Goal: Task Accomplishment & Management: Manage account settings

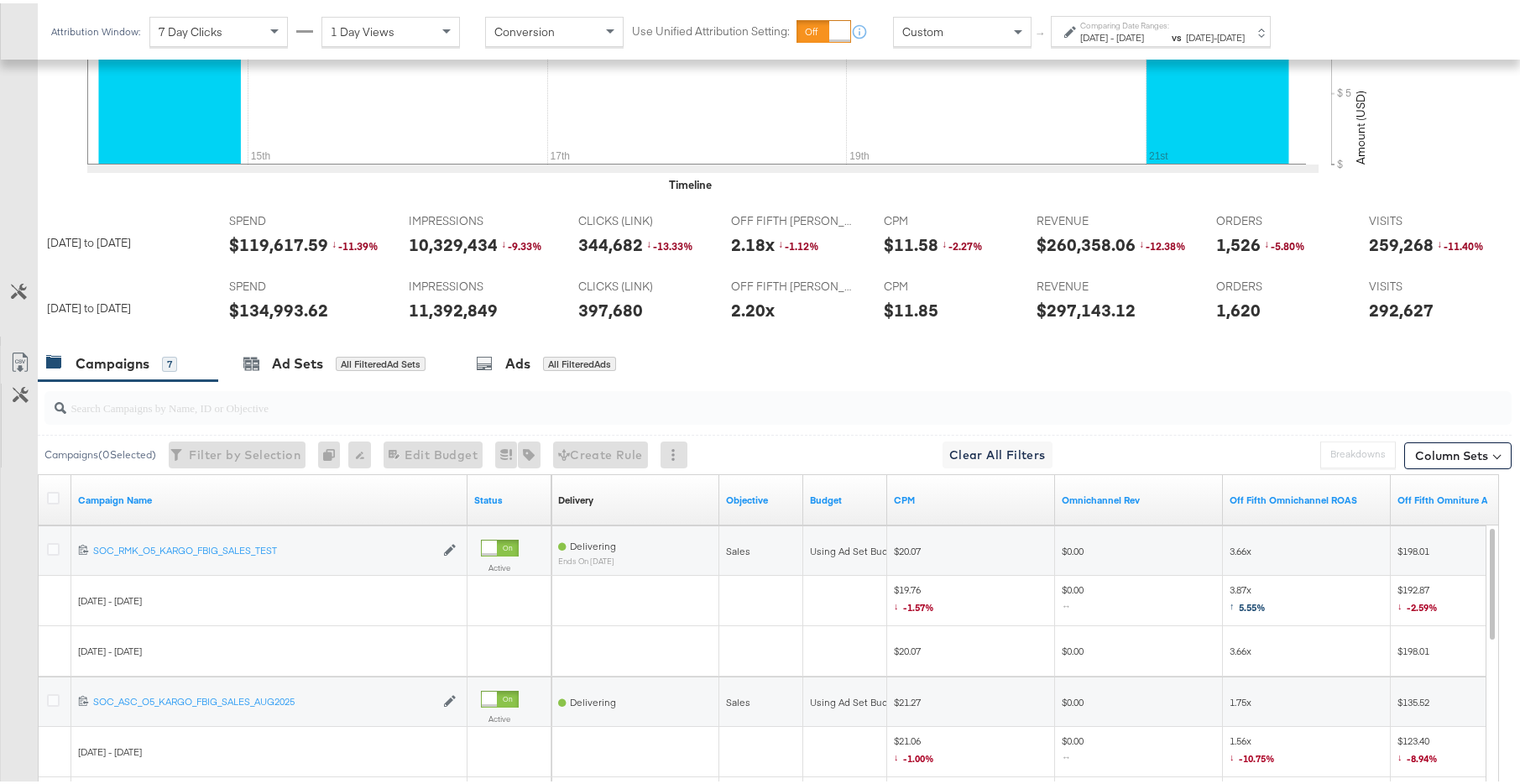
scroll to position [625, 0]
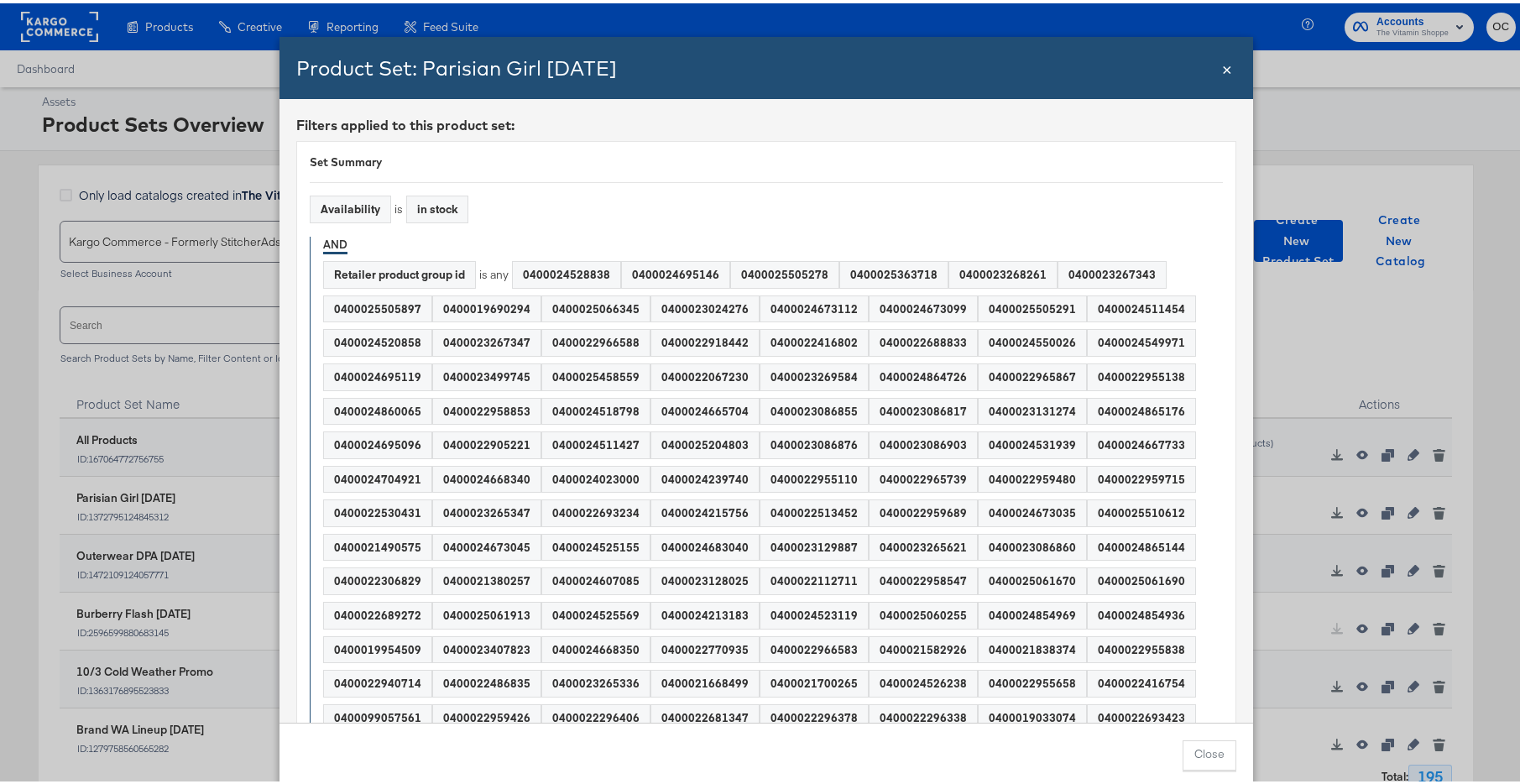
scroll to position [1079, 0]
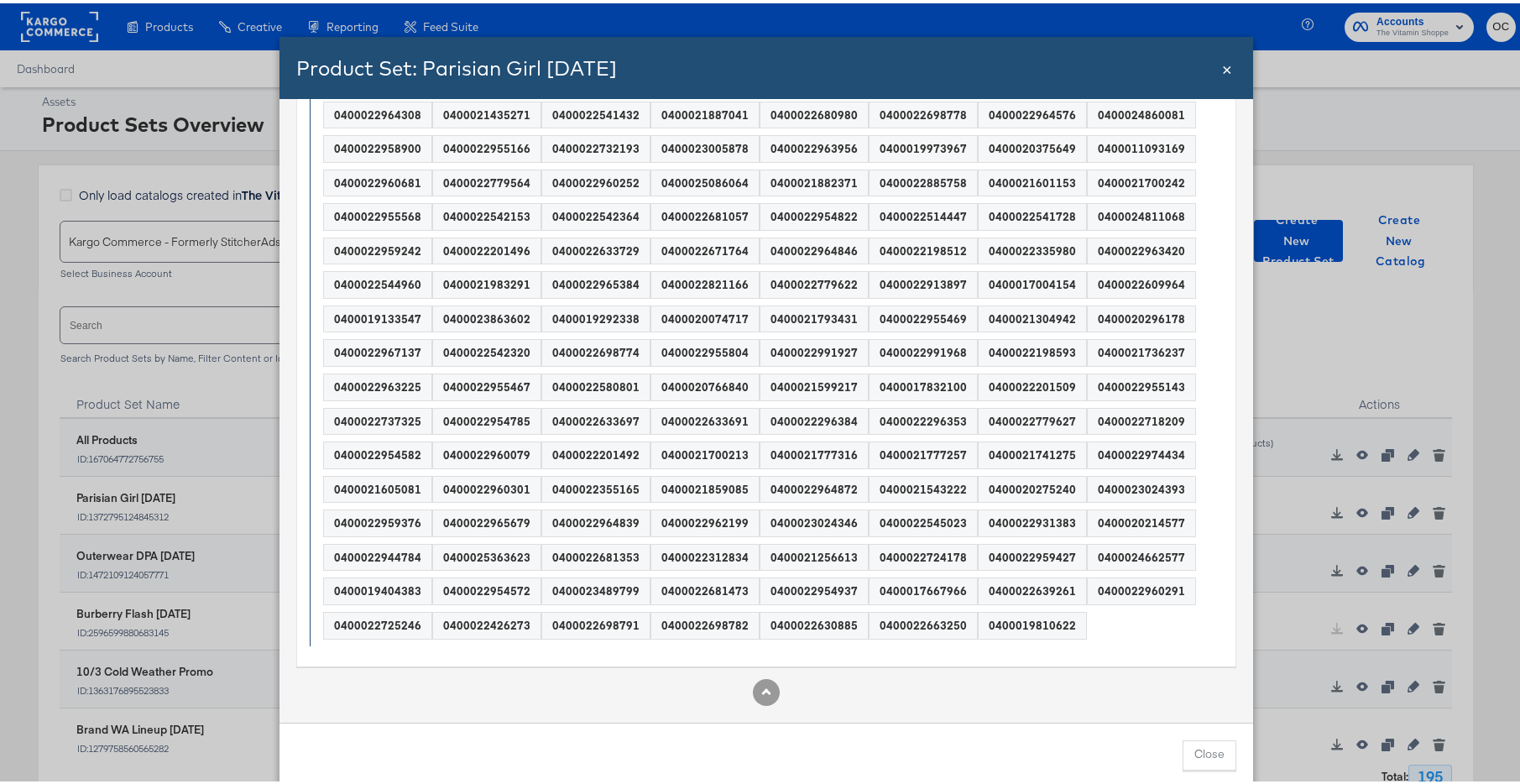
click at [1222, 68] on span "×" at bounding box center [1227, 64] width 10 height 22
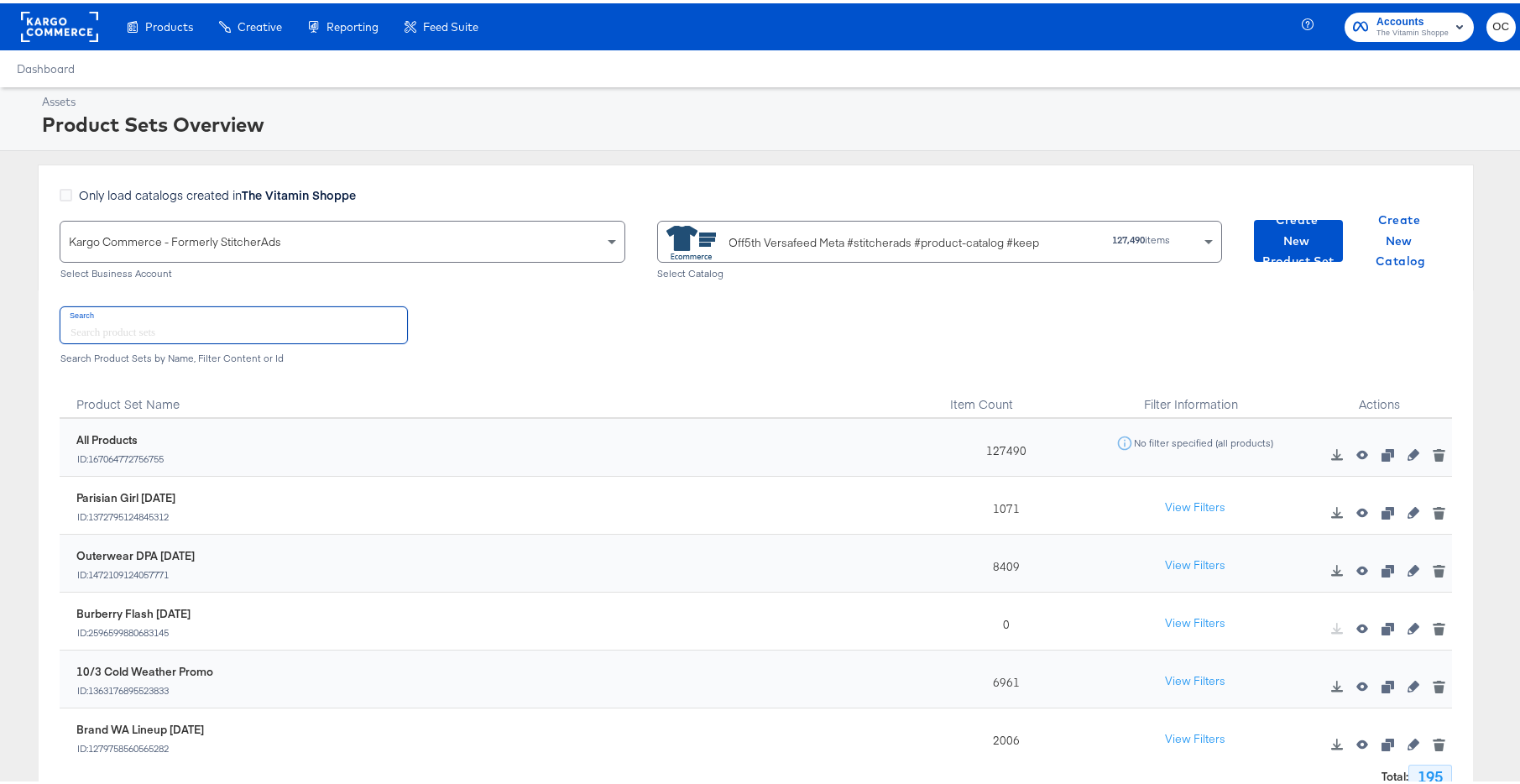
click at [250, 333] on input "text" at bounding box center [234, 321] width 347 height 37
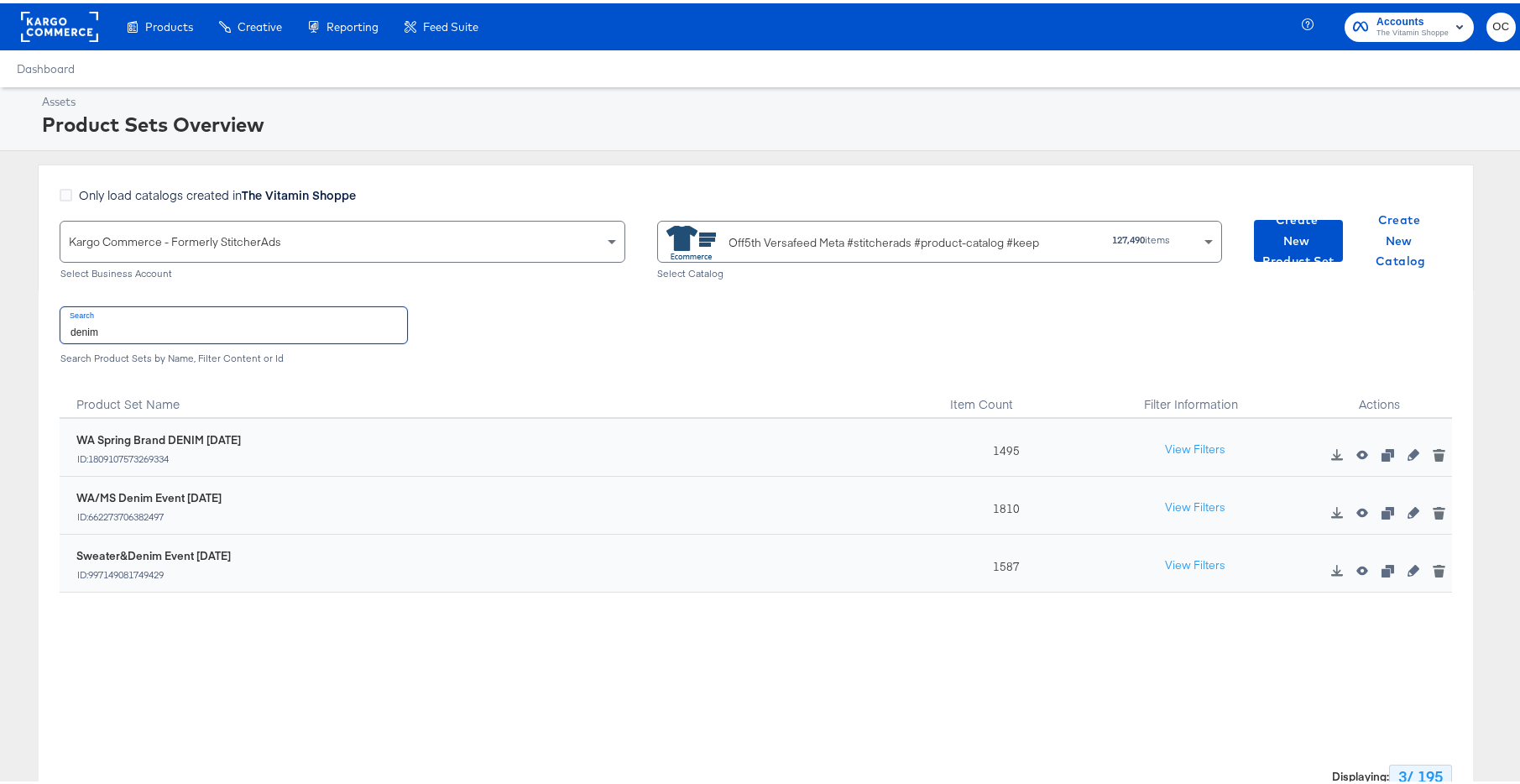
type input "denim"
click at [1309, 242] on span "Create New Product Set" at bounding box center [1299, 237] width 76 height 62
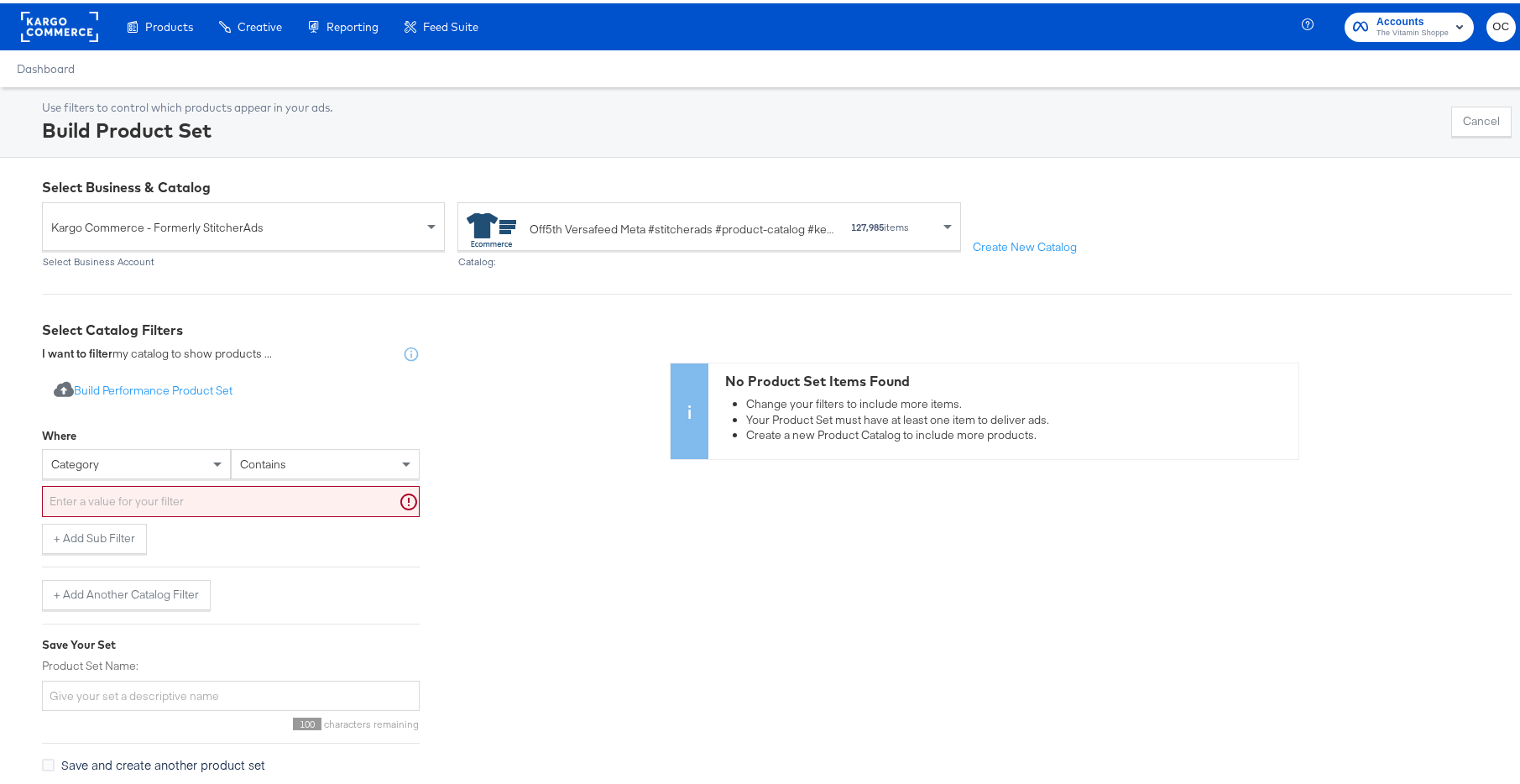
click at [184, 467] on div "category" at bounding box center [137, 461] width 187 height 28
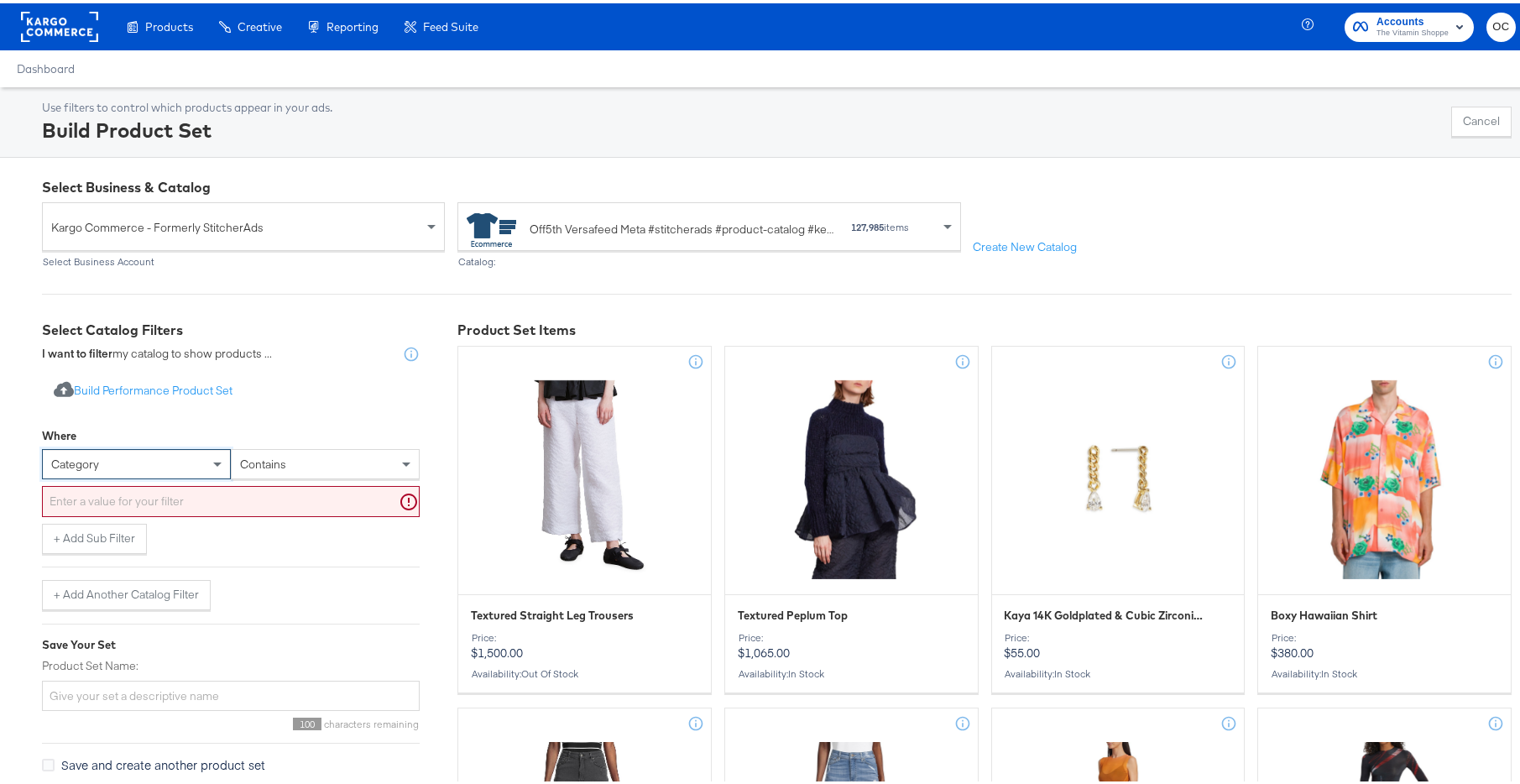
click at [170, 469] on div "category" at bounding box center [137, 461] width 187 height 28
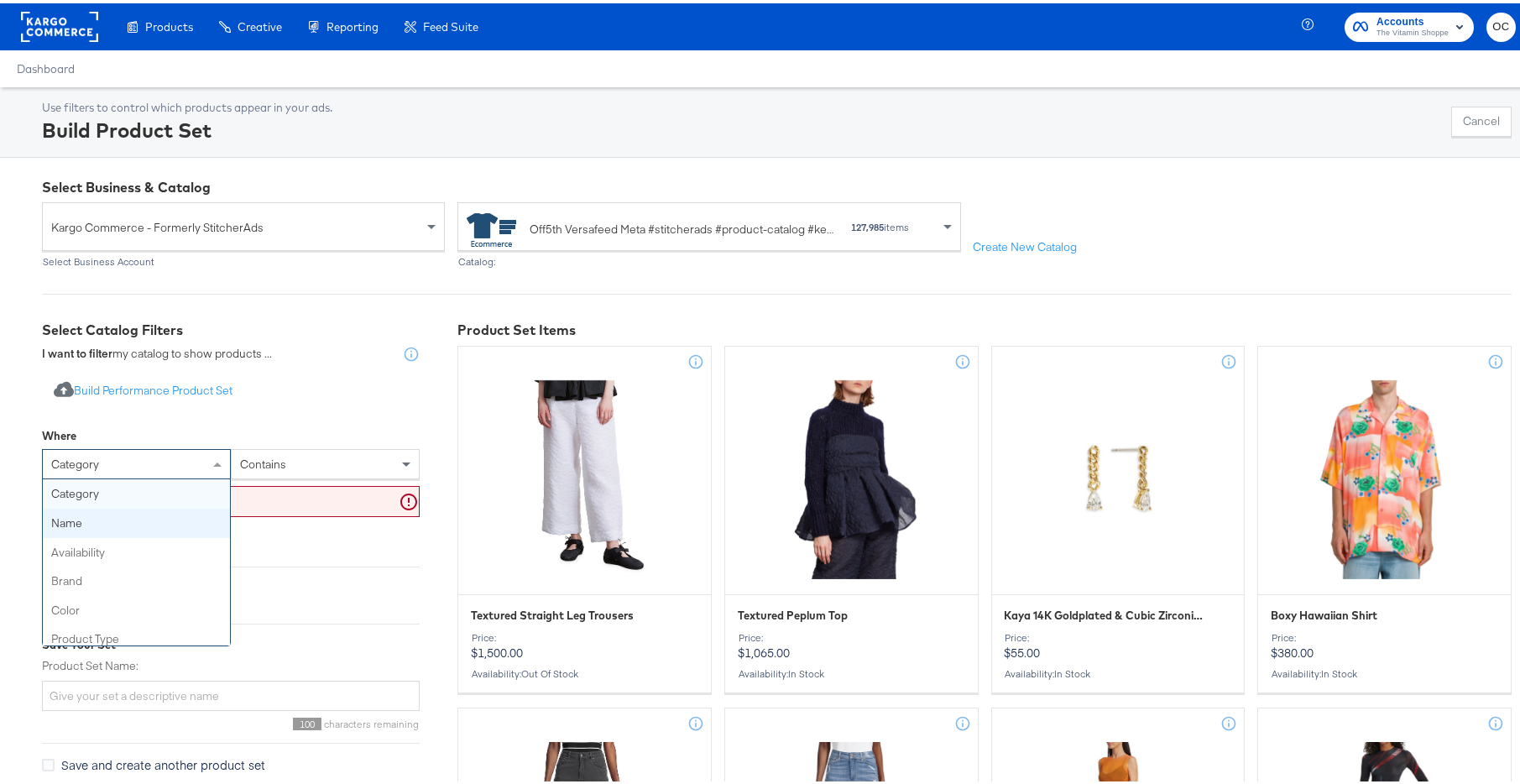
scroll to position [29, 0]
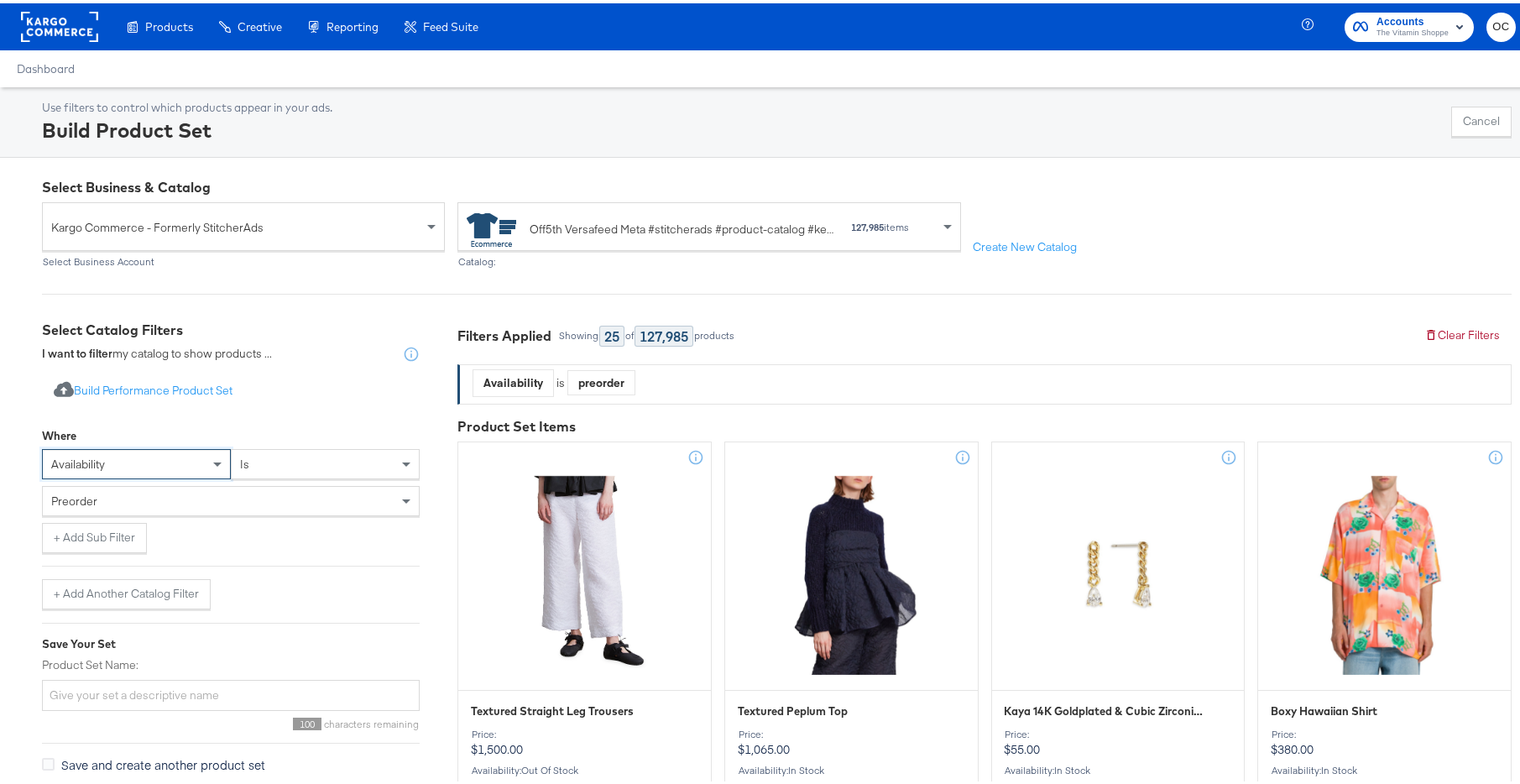
click at [225, 499] on div "preorder" at bounding box center [231, 497] width 376 height 28
click at [100, 539] on button "+ Add Sub Filter" at bounding box center [95, 535] width 105 height 30
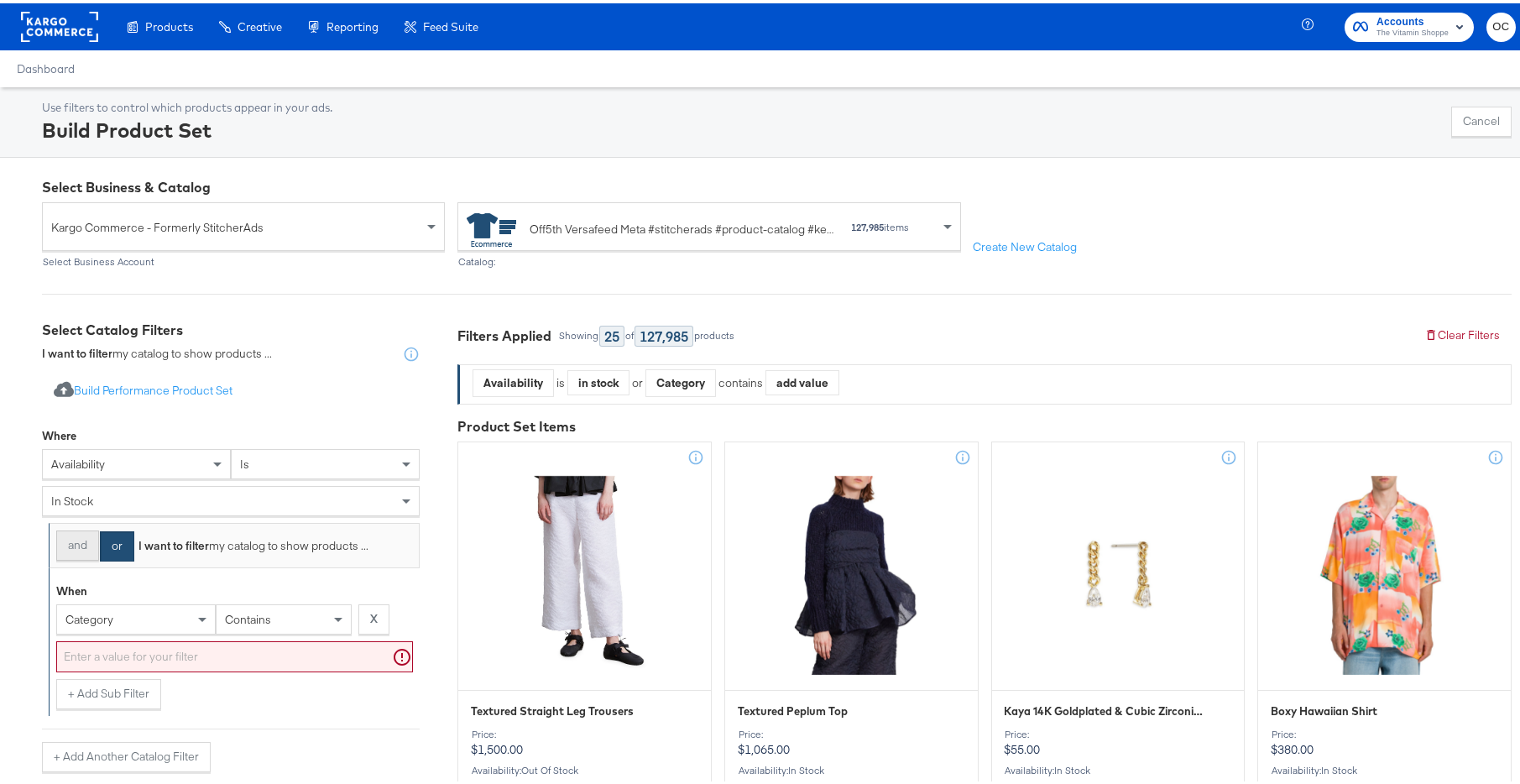
click at [72, 543] on button "and" at bounding box center [78, 542] width 43 height 30
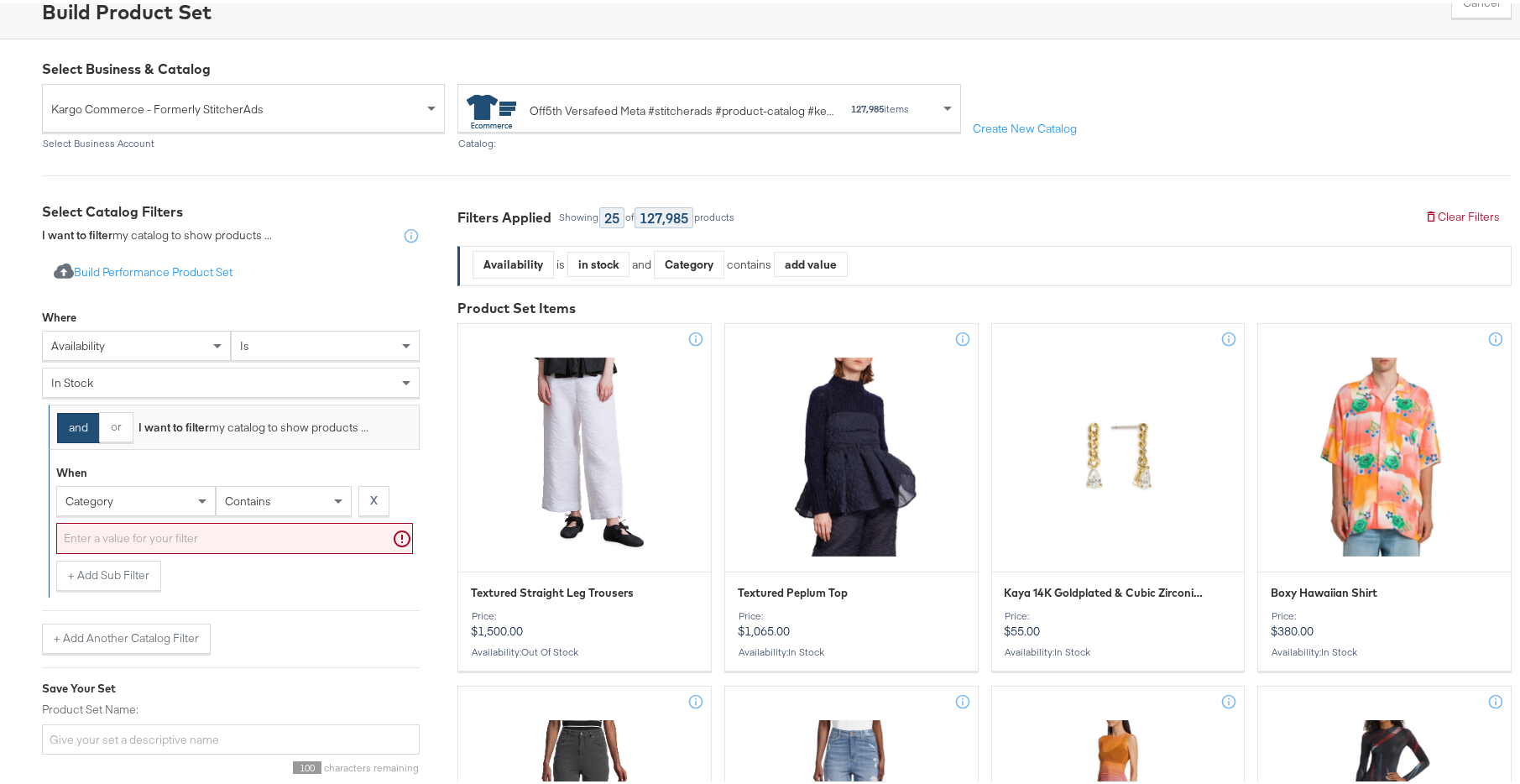
scroll to position [121, 0]
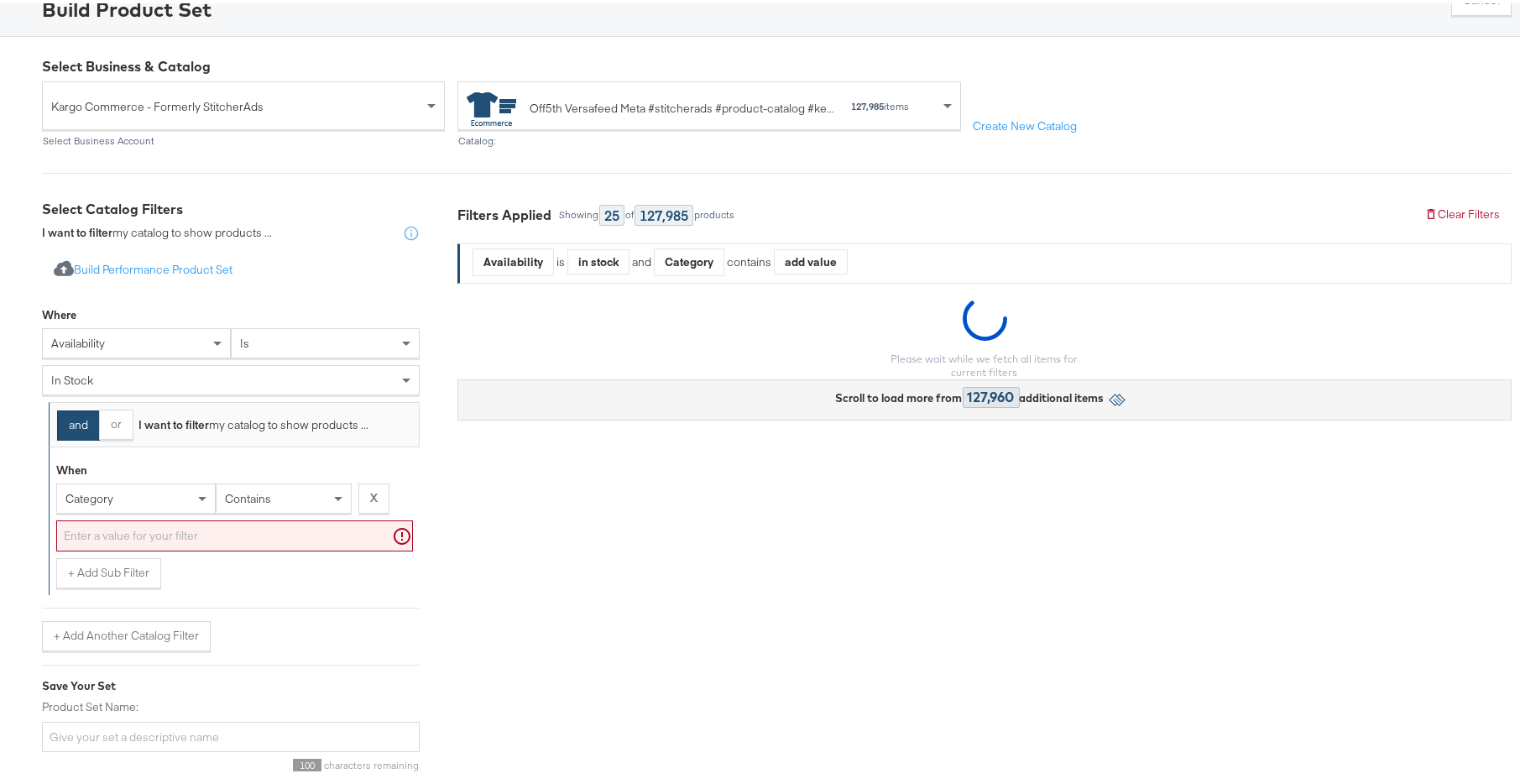
click at [142, 492] on div "category" at bounding box center [136, 495] width 157 height 28
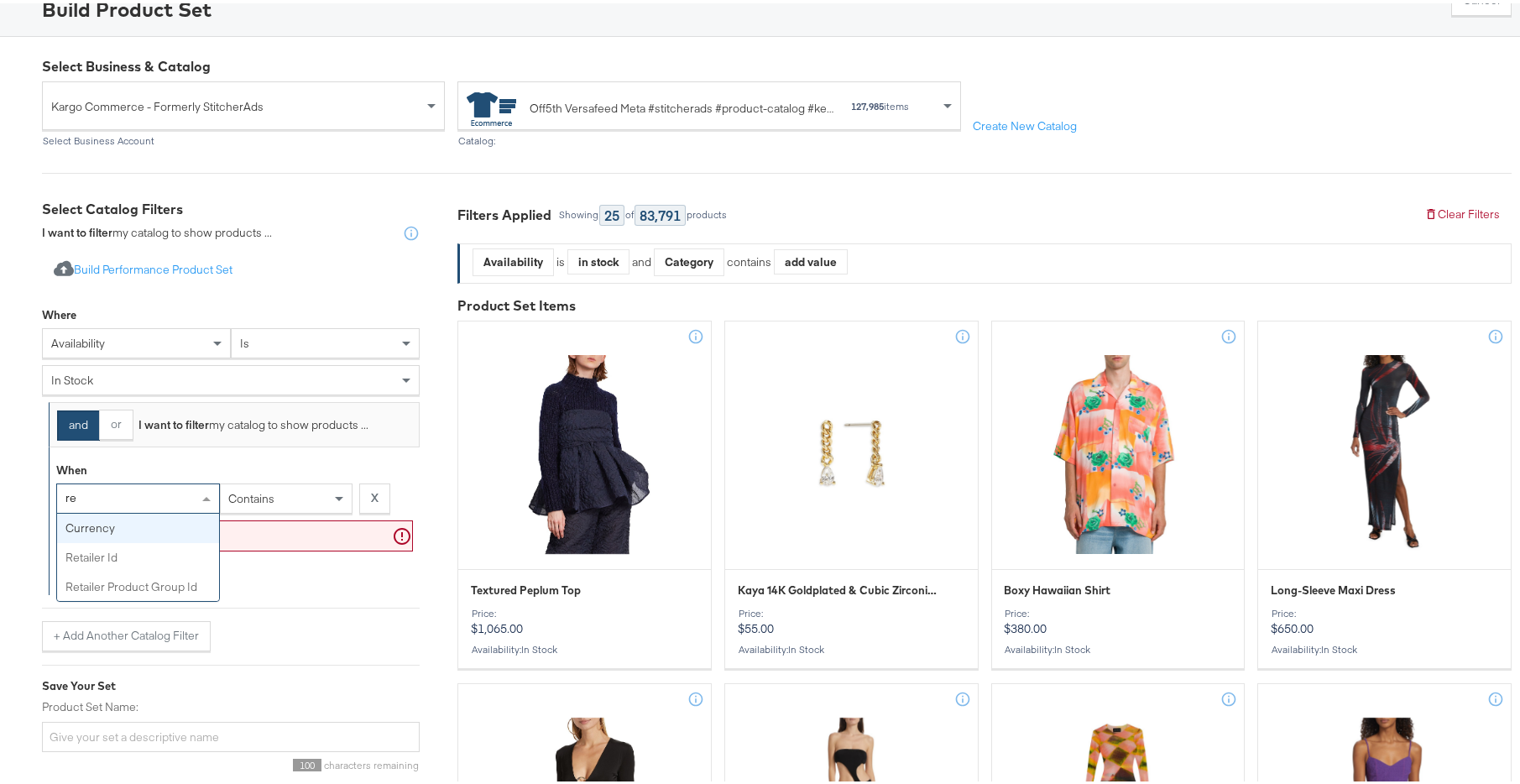
type input "ret"
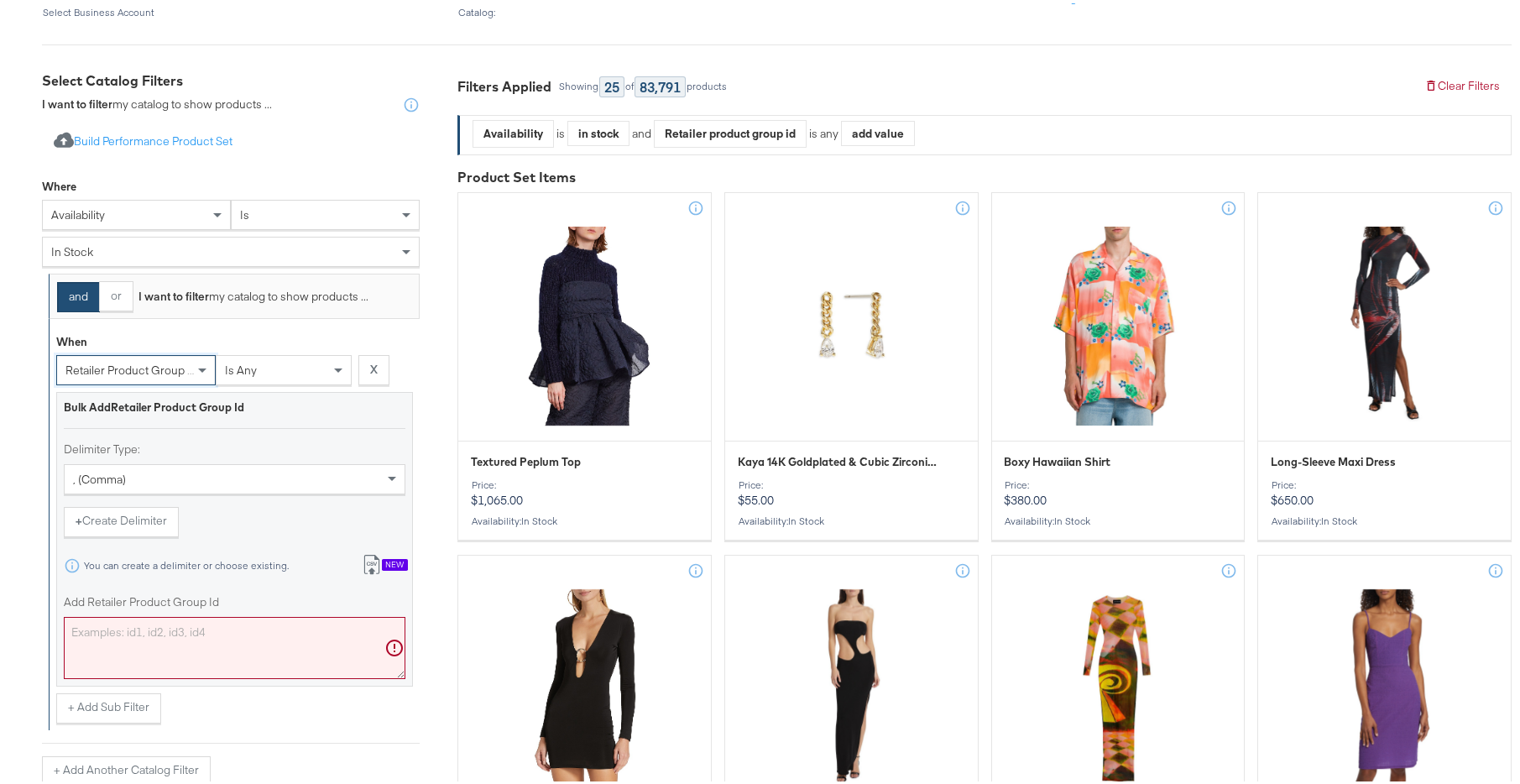
scroll to position [263, 0]
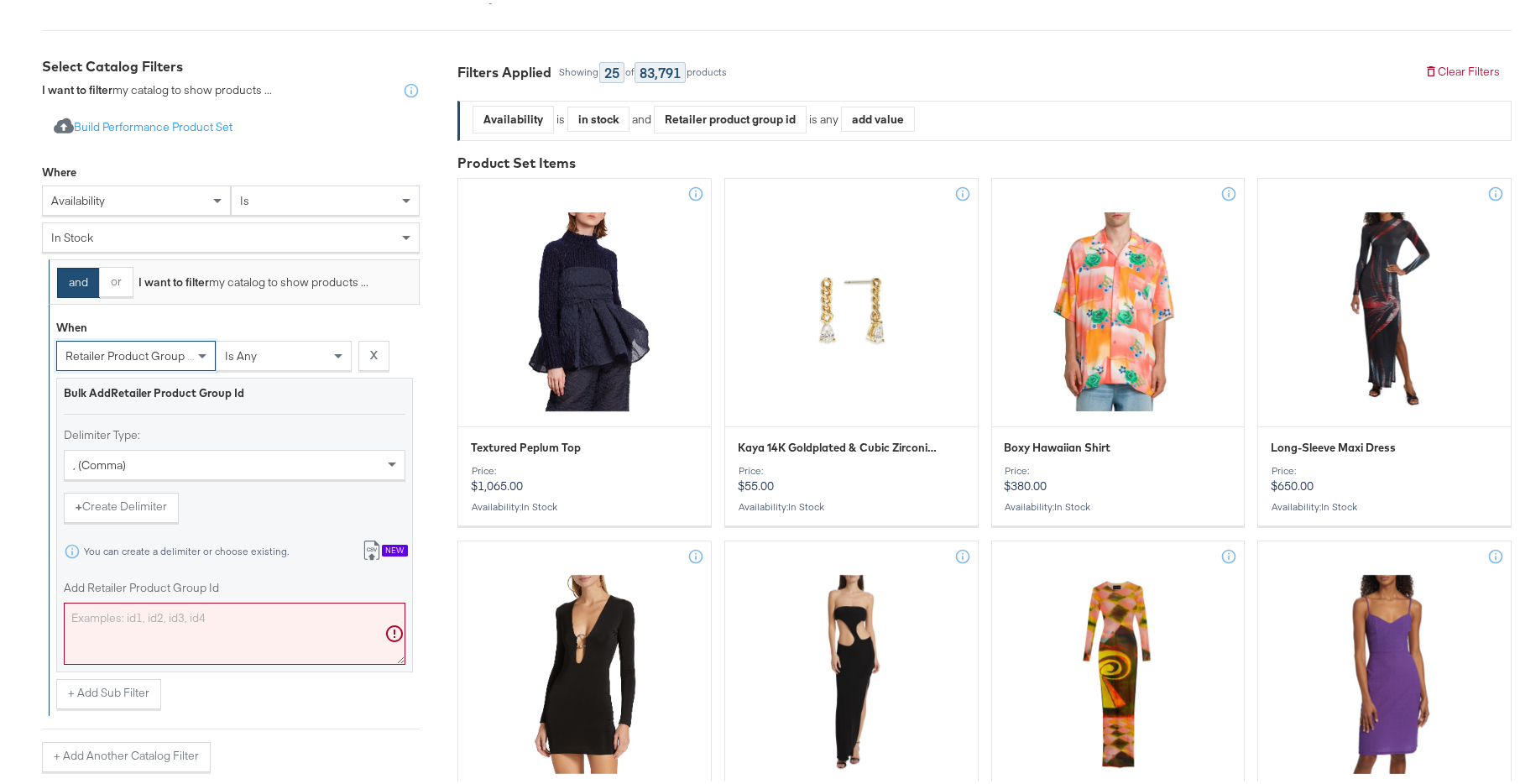
click at [197, 614] on textarea "Add Retailer Product Group Id" at bounding box center [234, 630] width 342 height 62
paste textarea "0400024864766,0400024202009,0400023265819,0400024865170,0400024865157,040002290…"
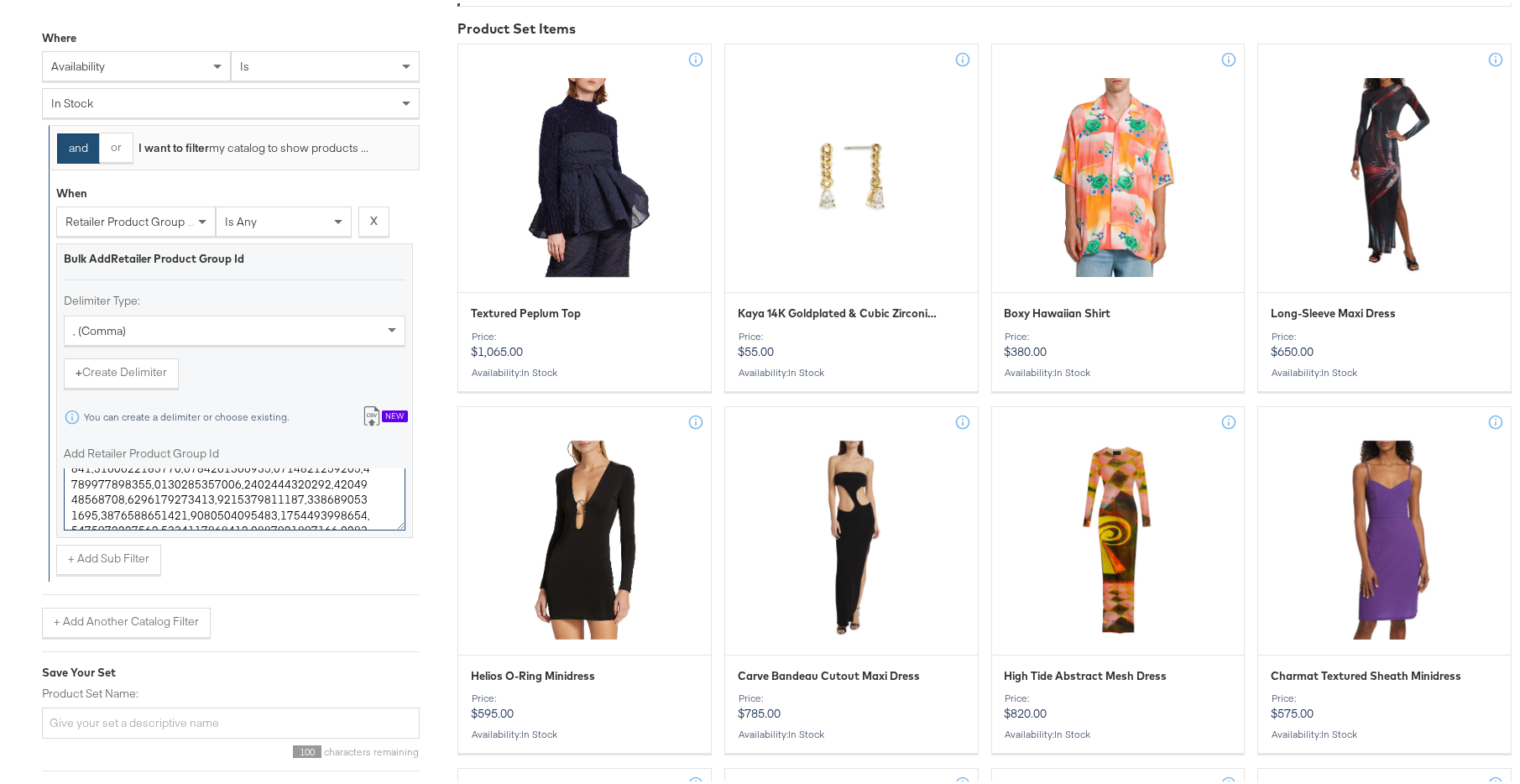
scroll to position [399, 0]
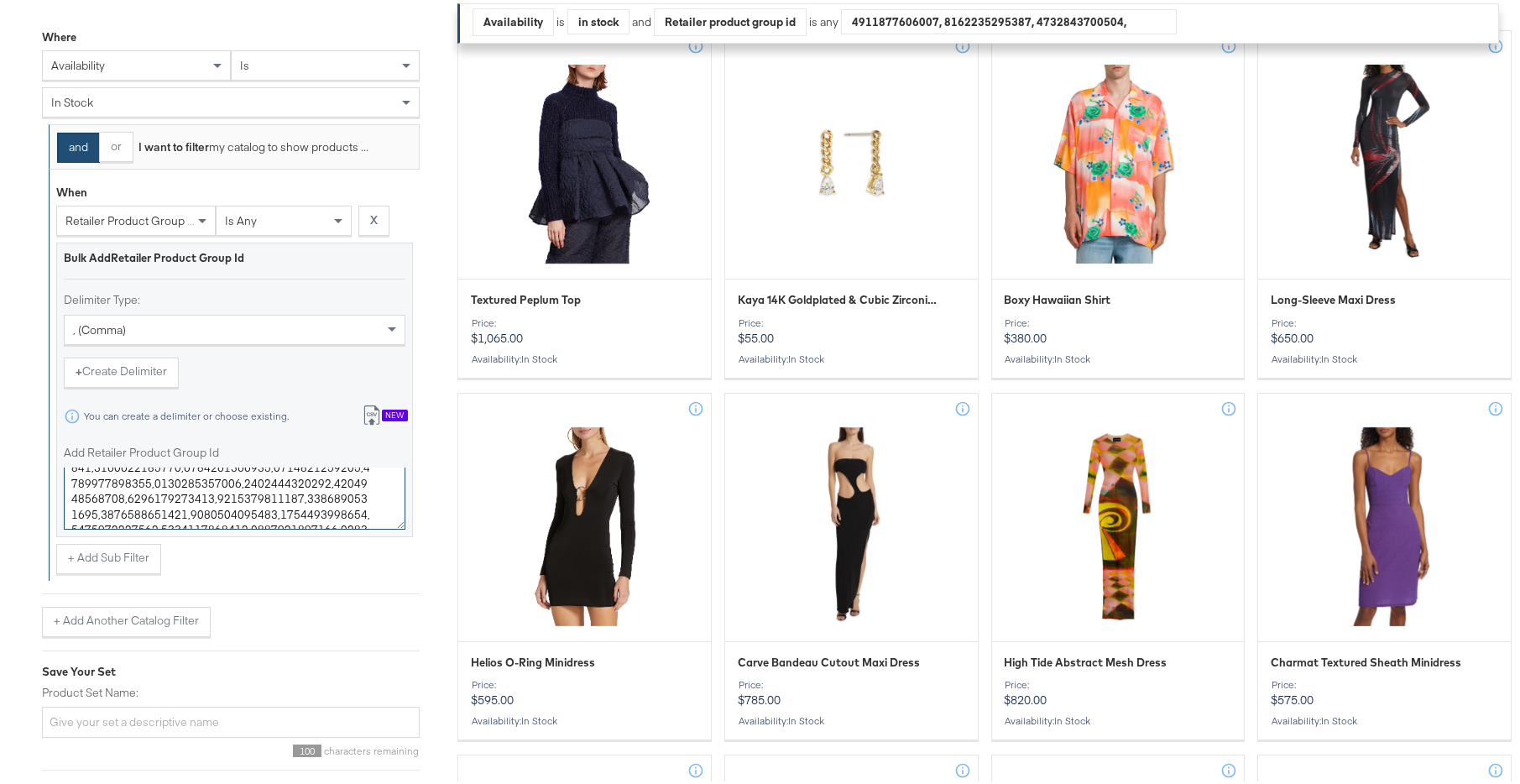
type textarea "0400024864766,0400024202009,0400023265819,0400024865170,0400024865157,040002290…"
click at [236, 705] on input "Product Set Name:" at bounding box center [231, 718] width 378 height 31
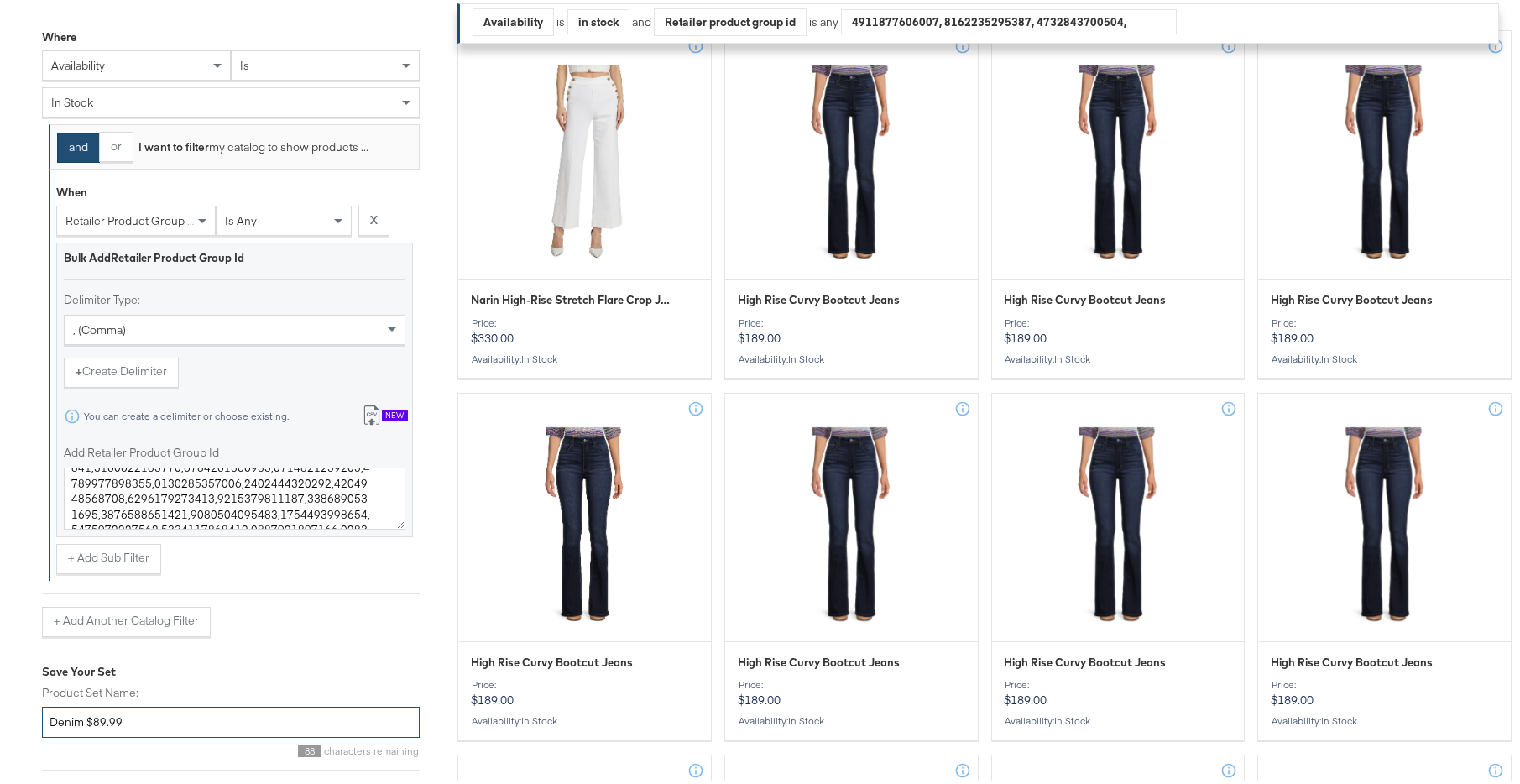
drag, startPoint x: 168, startPoint y: 722, endPoint x: 89, endPoint y: 721, distance: 79.0
click at [89, 721] on input "Denim $89.99" at bounding box center [231, 718] width 378 height 31
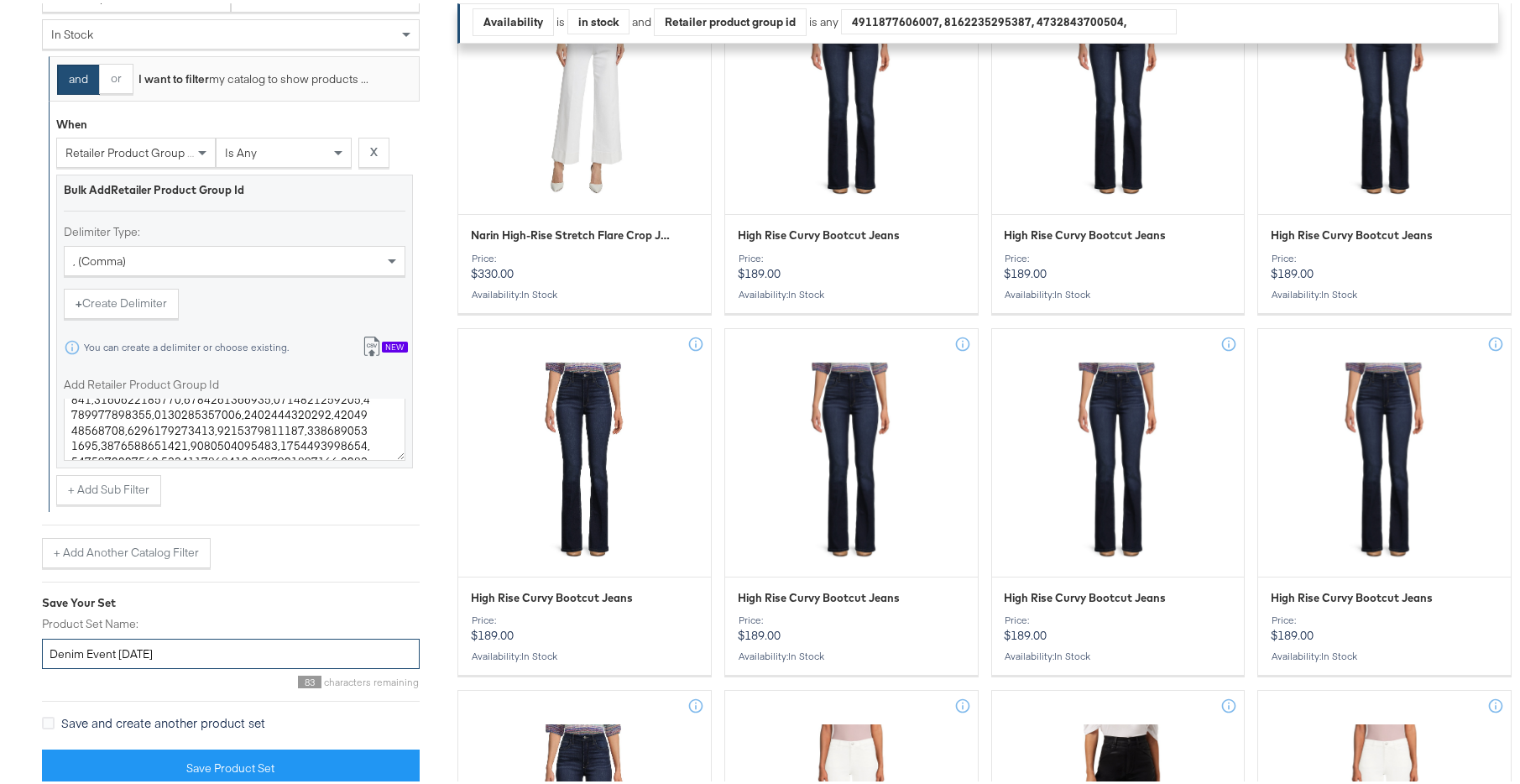
scroll to position [546, 0]
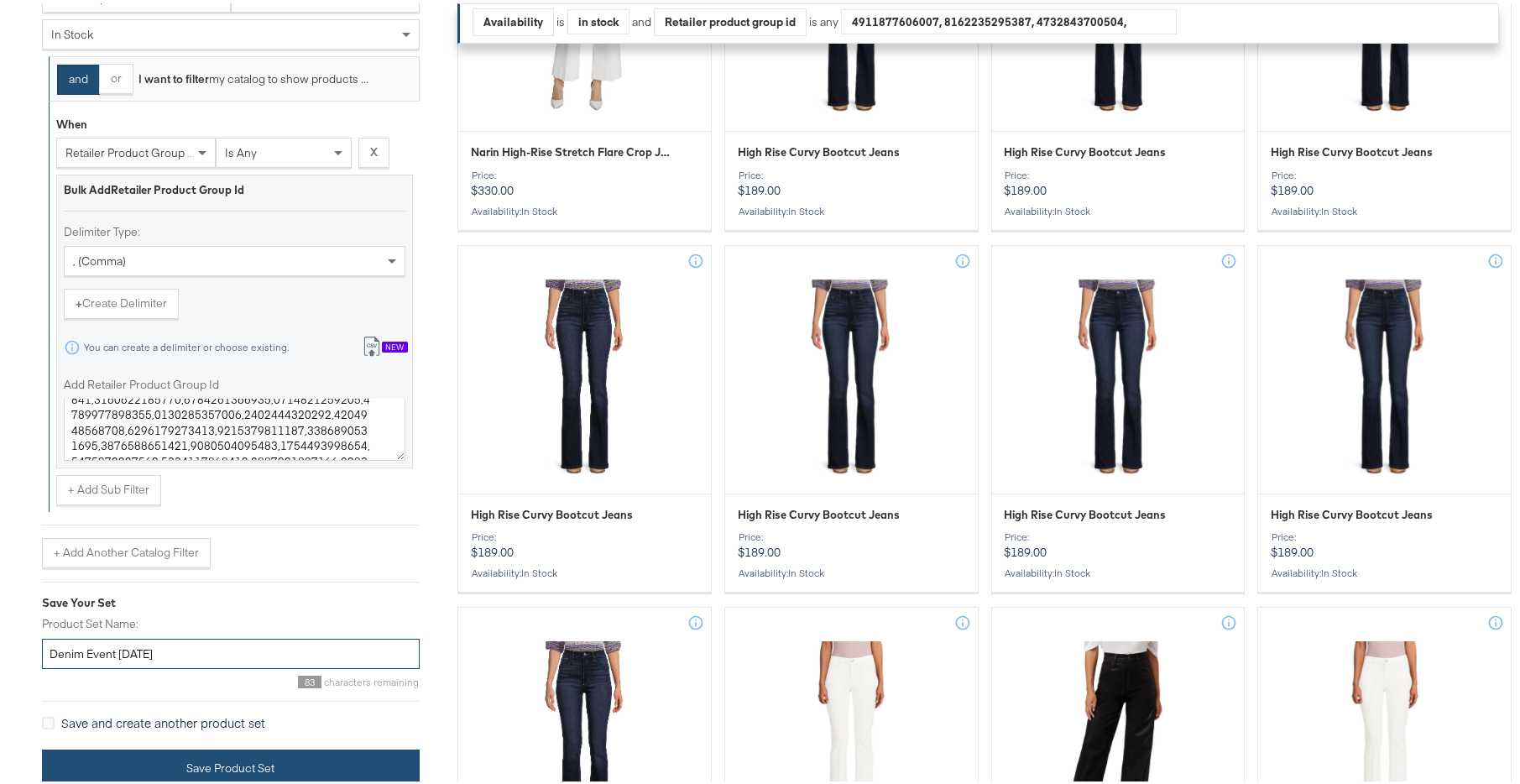
type input "Denim Event OCT25"
click at [214, 763] on button "Save Product Set" at bounding box center [231, 764] width 378 height 37
click at [232, 764] on button "Save Product Set" at bounding box center [231, 764] width 378 height 37
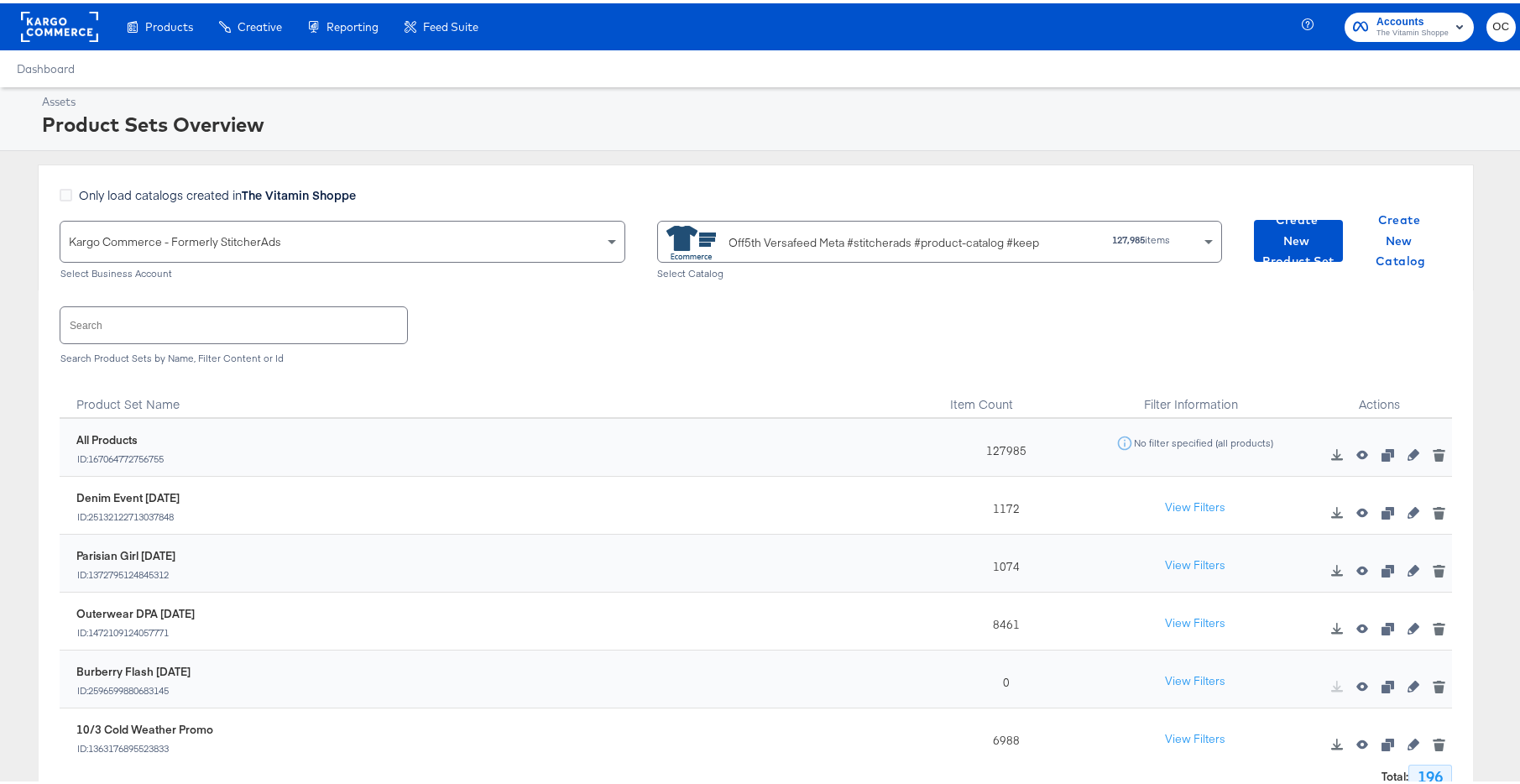
click at [255, 318] on input "text" at bounding box center [234, 321] width 347 height 37
click at [1154, 504] on button "View Filters" at bounding box center [1196, 504] width 84 height 30
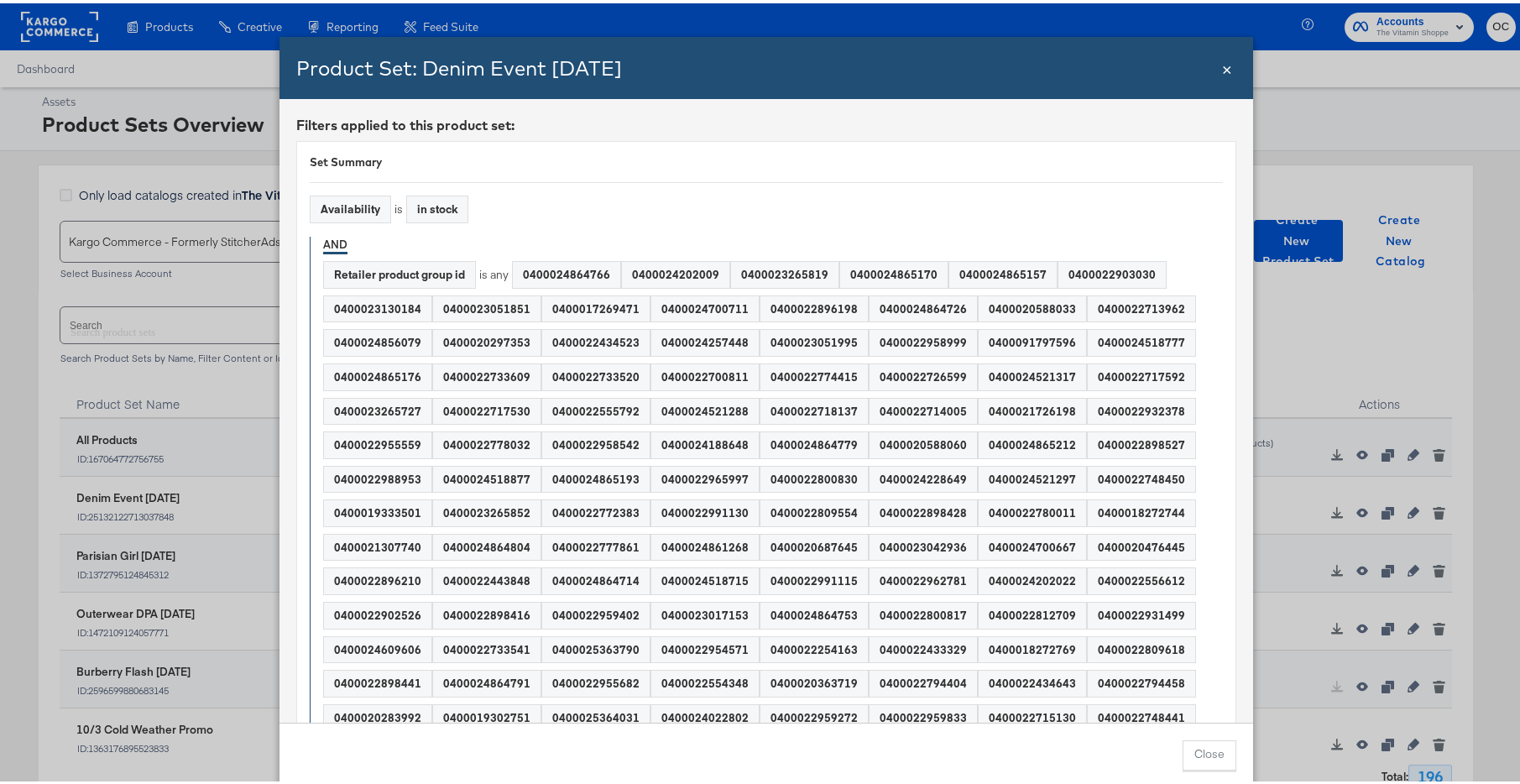
scroll to position [1692, 0]
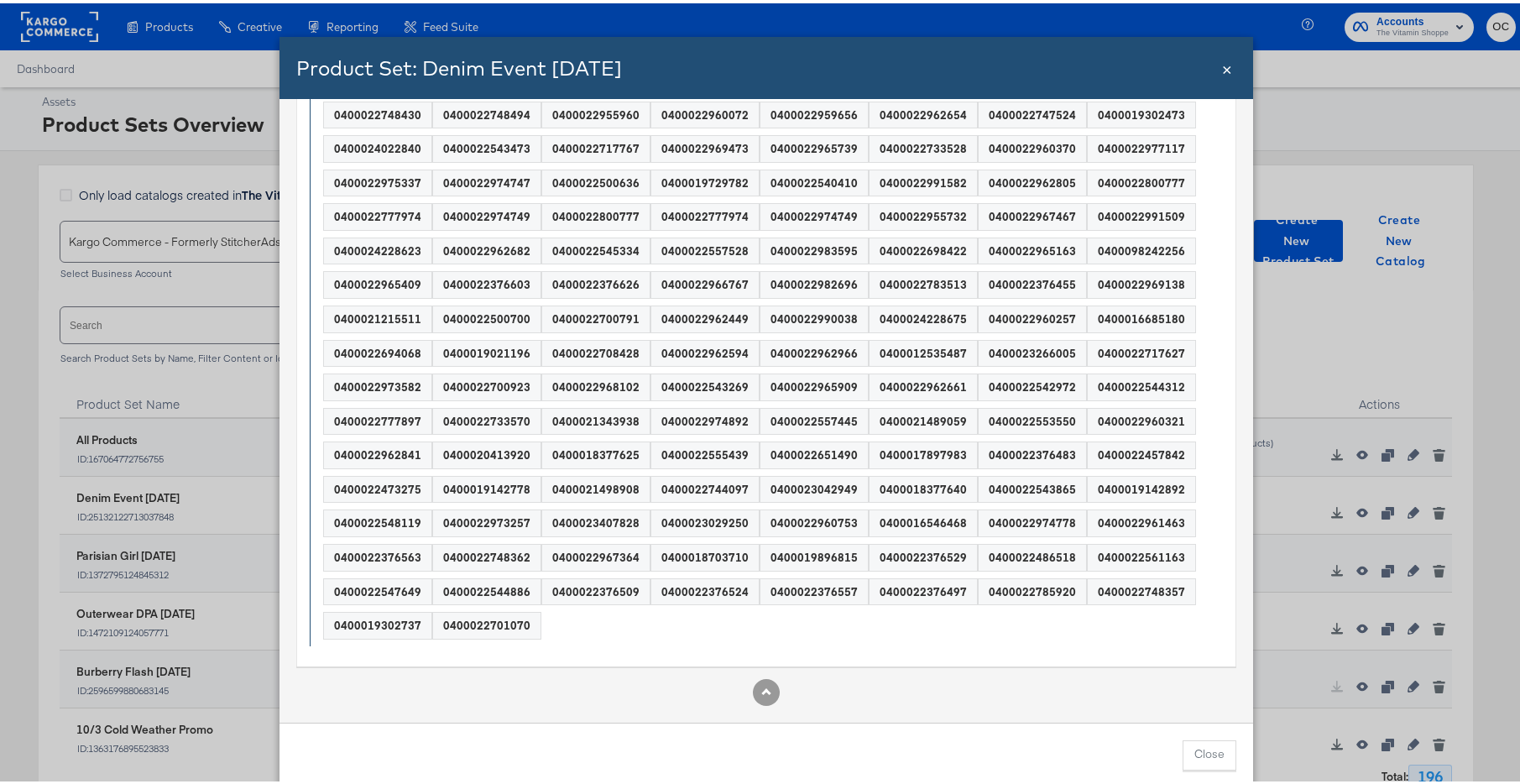
click at [1222, 67] on span "×" at bounding box center [1227, 64] width 10 height 22
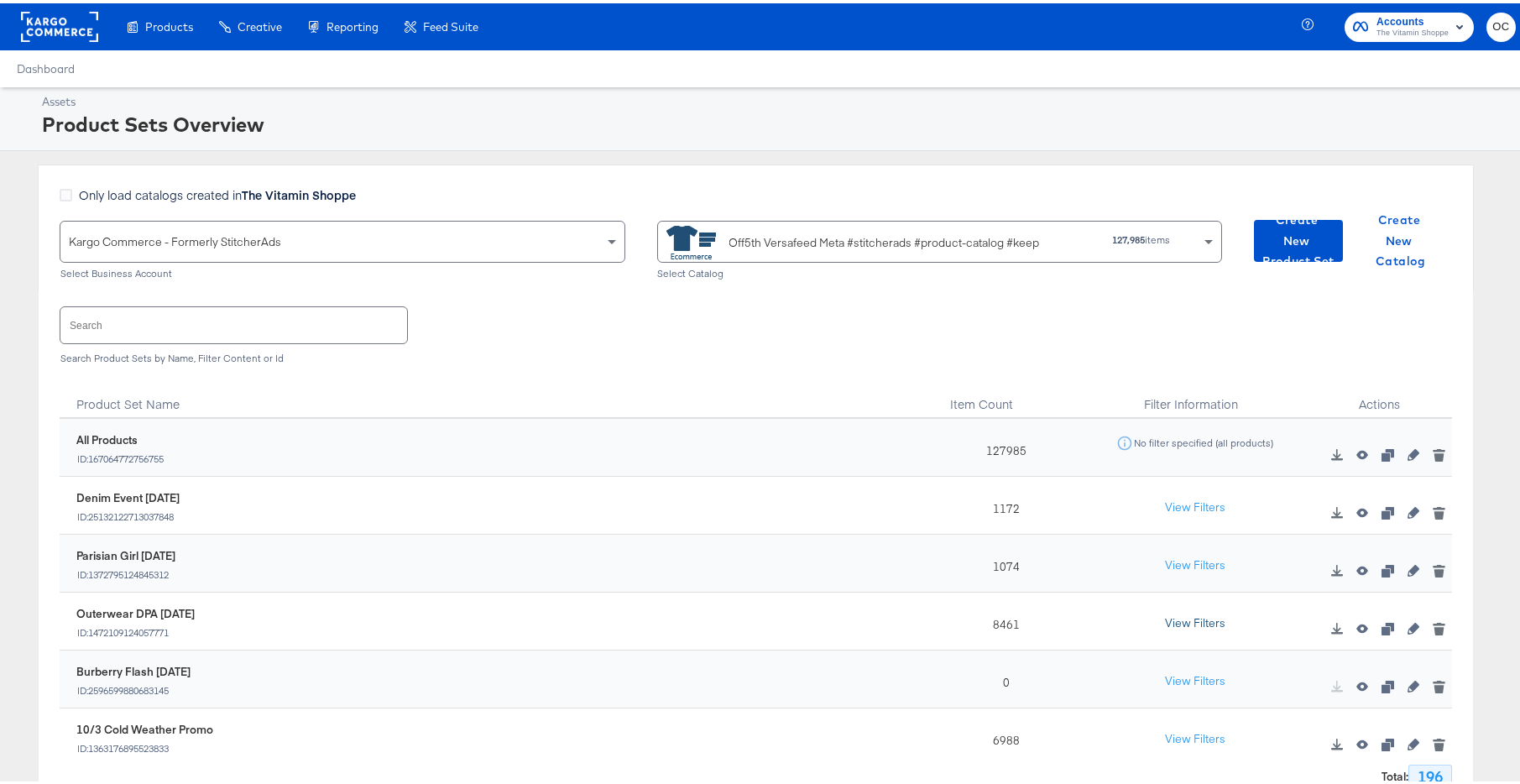
click at [1172, 616] on button "View Filters" at bounding box center [1196, 620] width 84 height 30
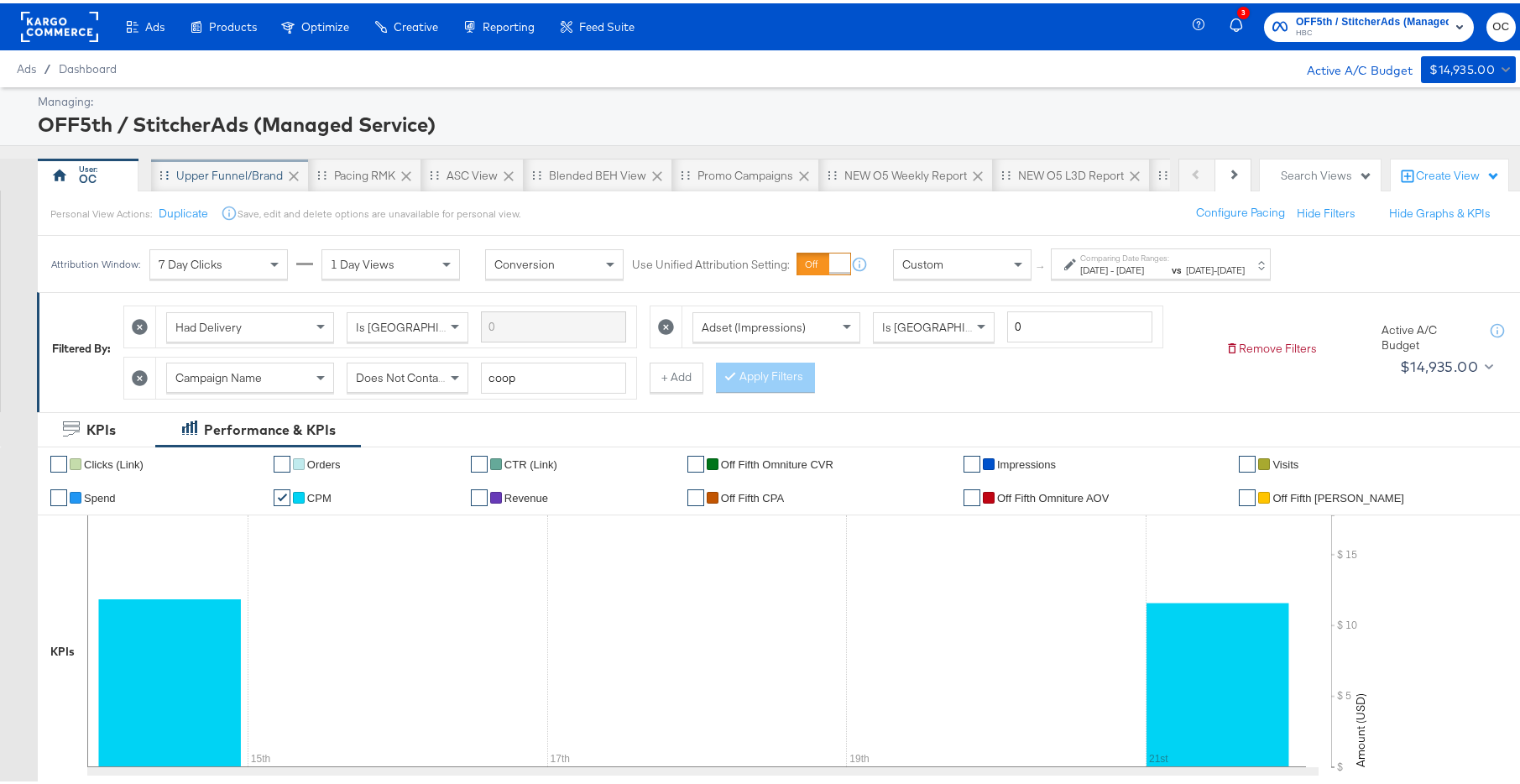
drag, startPoint x: 277, startPoint y: 182, endPoint x: 290, endPoint y: 191, distance: 15.8
click at [277, 182] on div "Upper Funnel/Brand" at bounding box center [230, 172] width 157 height 34
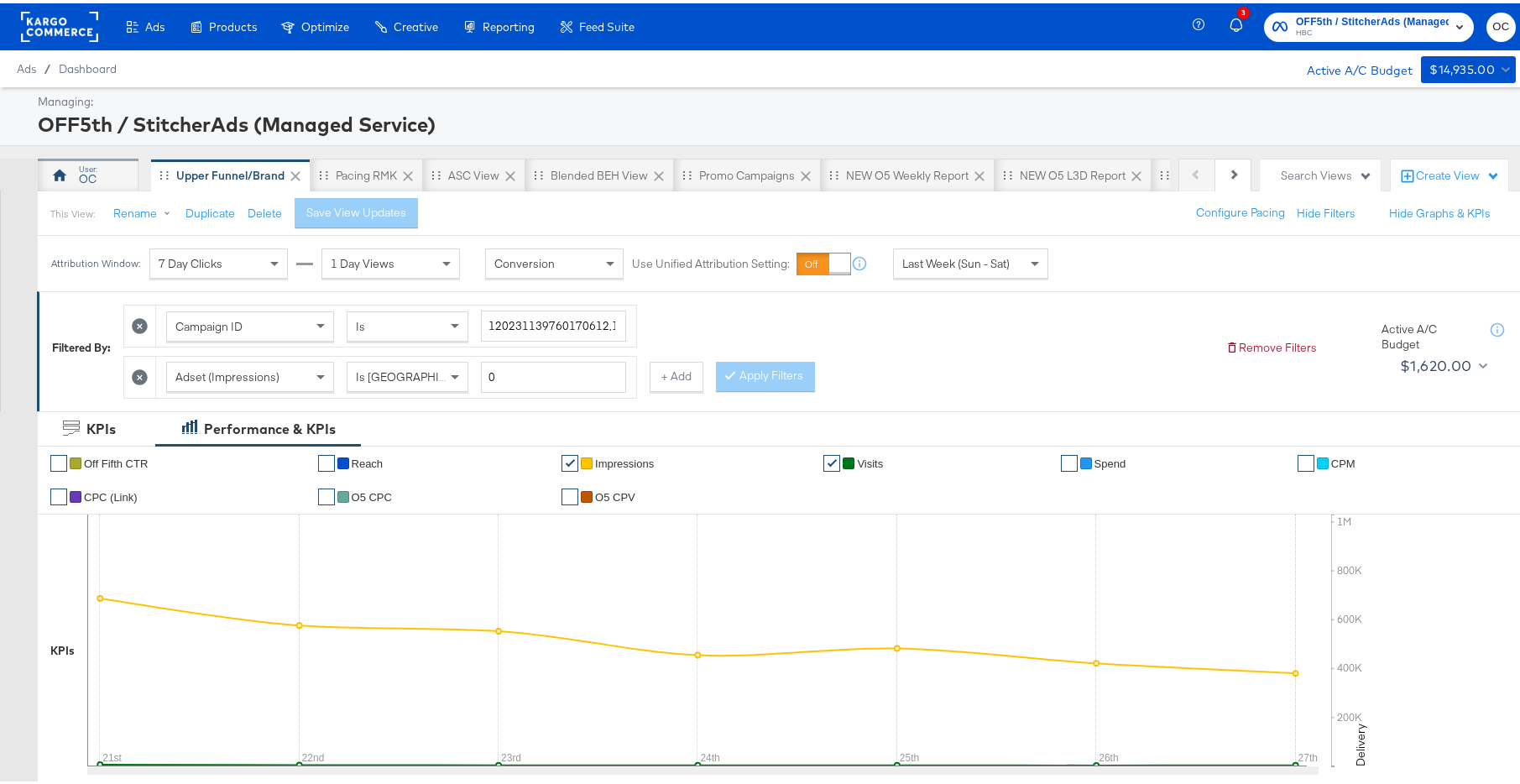
click at [96, 171] on div "OC" at bounding box center [87, 175] width 18 height 16
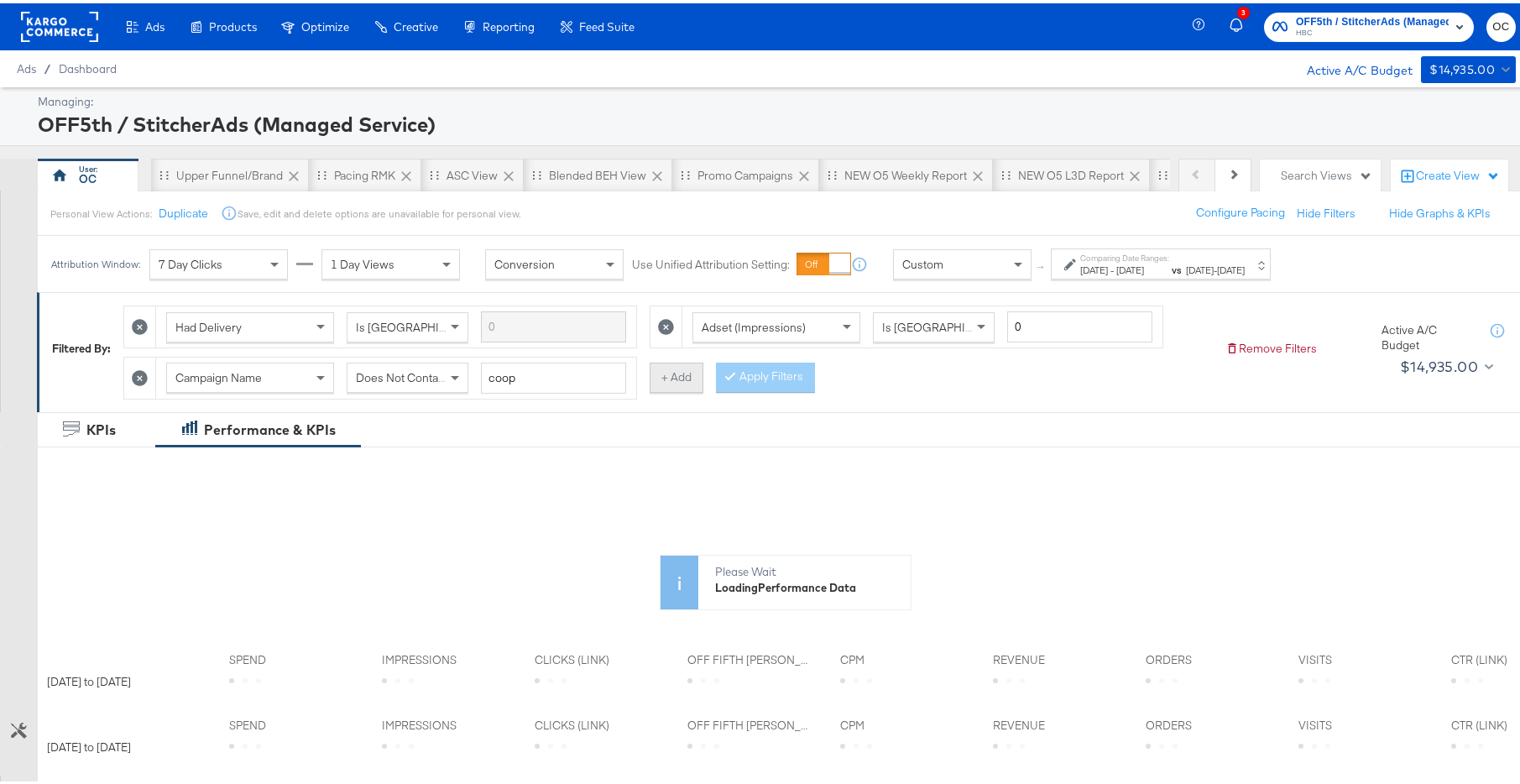
click at [676, 377] on button "+ Add" at bounding box center [676, 374] width 53 height 30
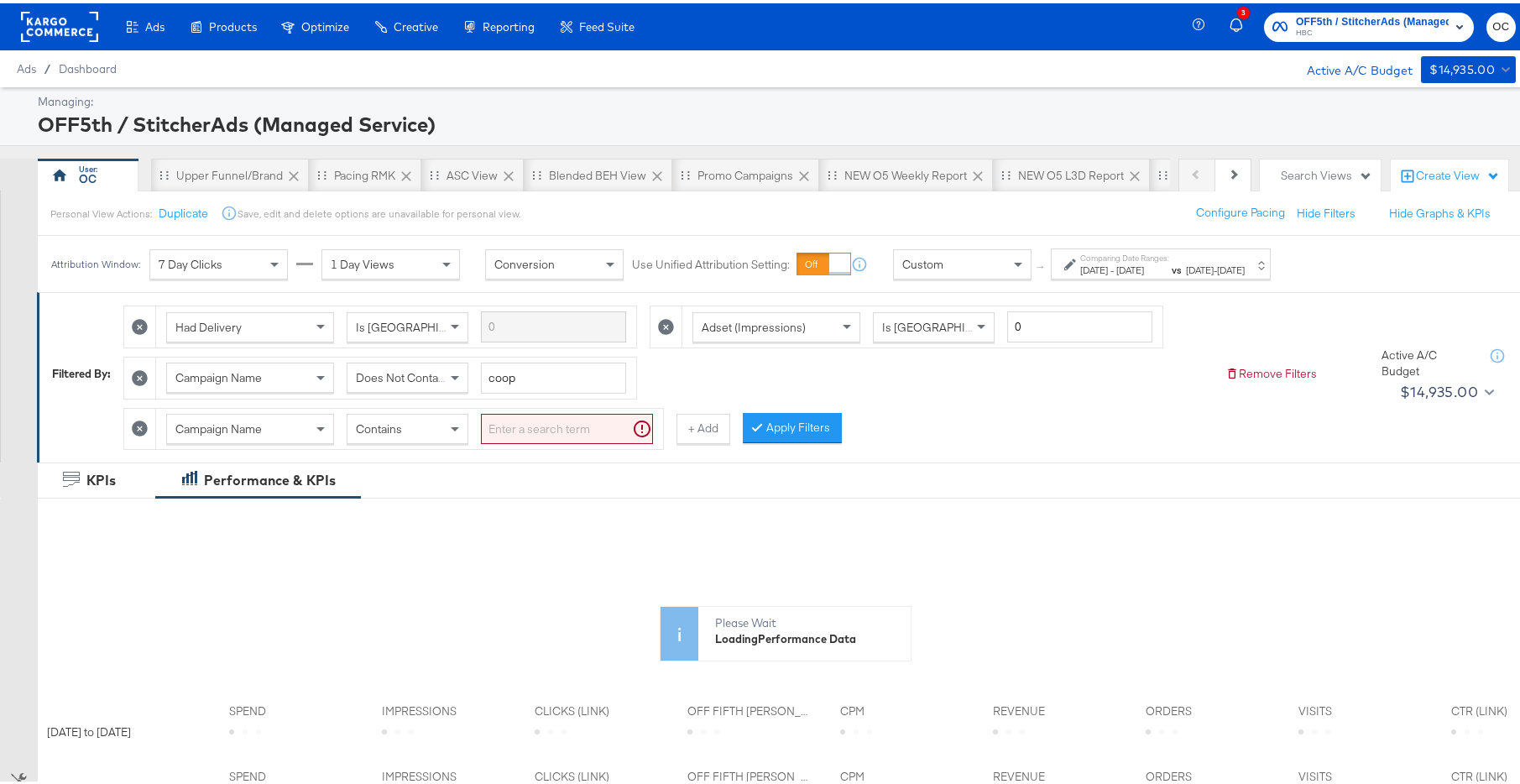
click at [531, 428] on input "search" at bounding box center [567, 425] width 172 height 31
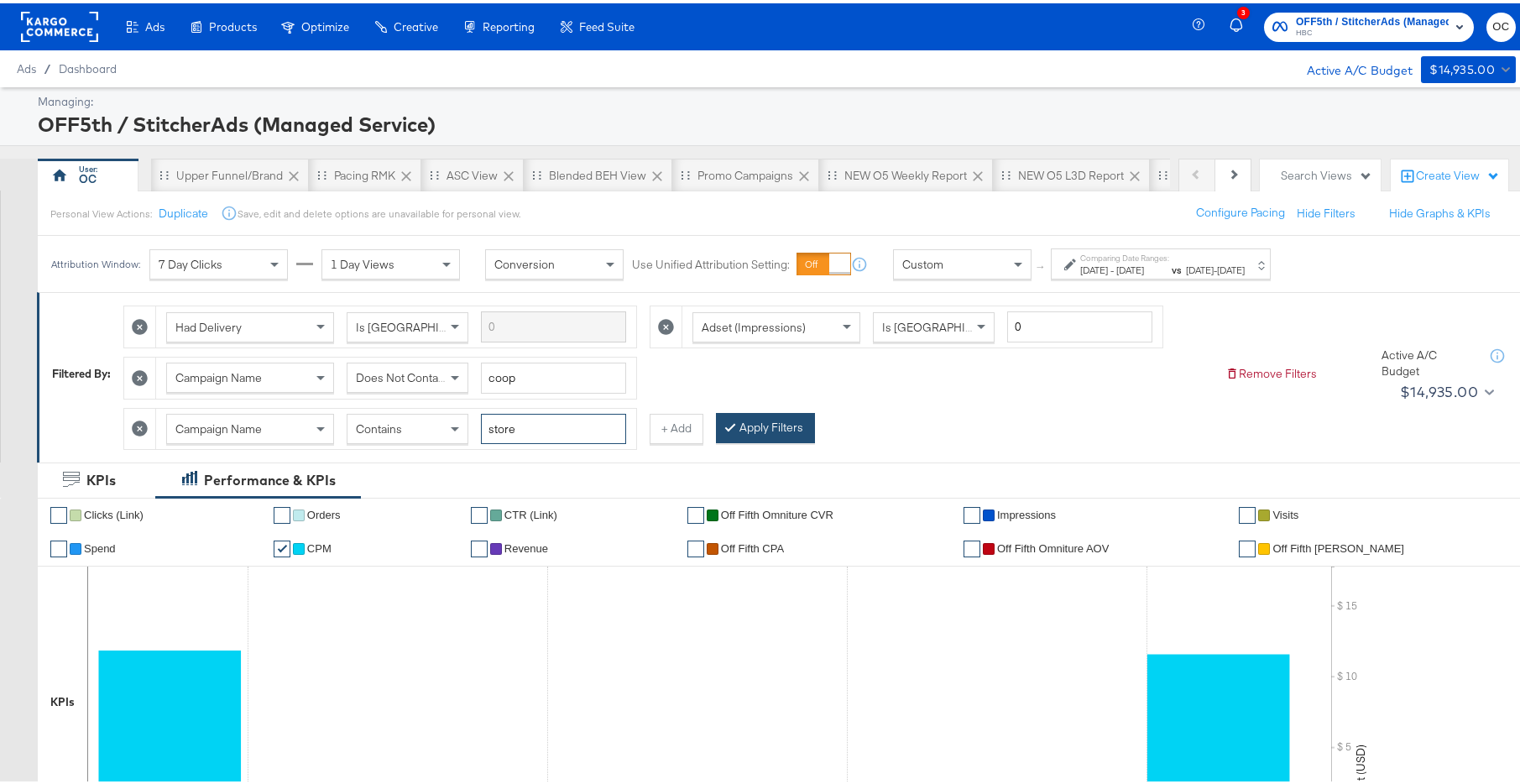
type input "store"
click at [735, 430] on button "Apply Filters" at bounding box center [766, 424] width 99 height 30
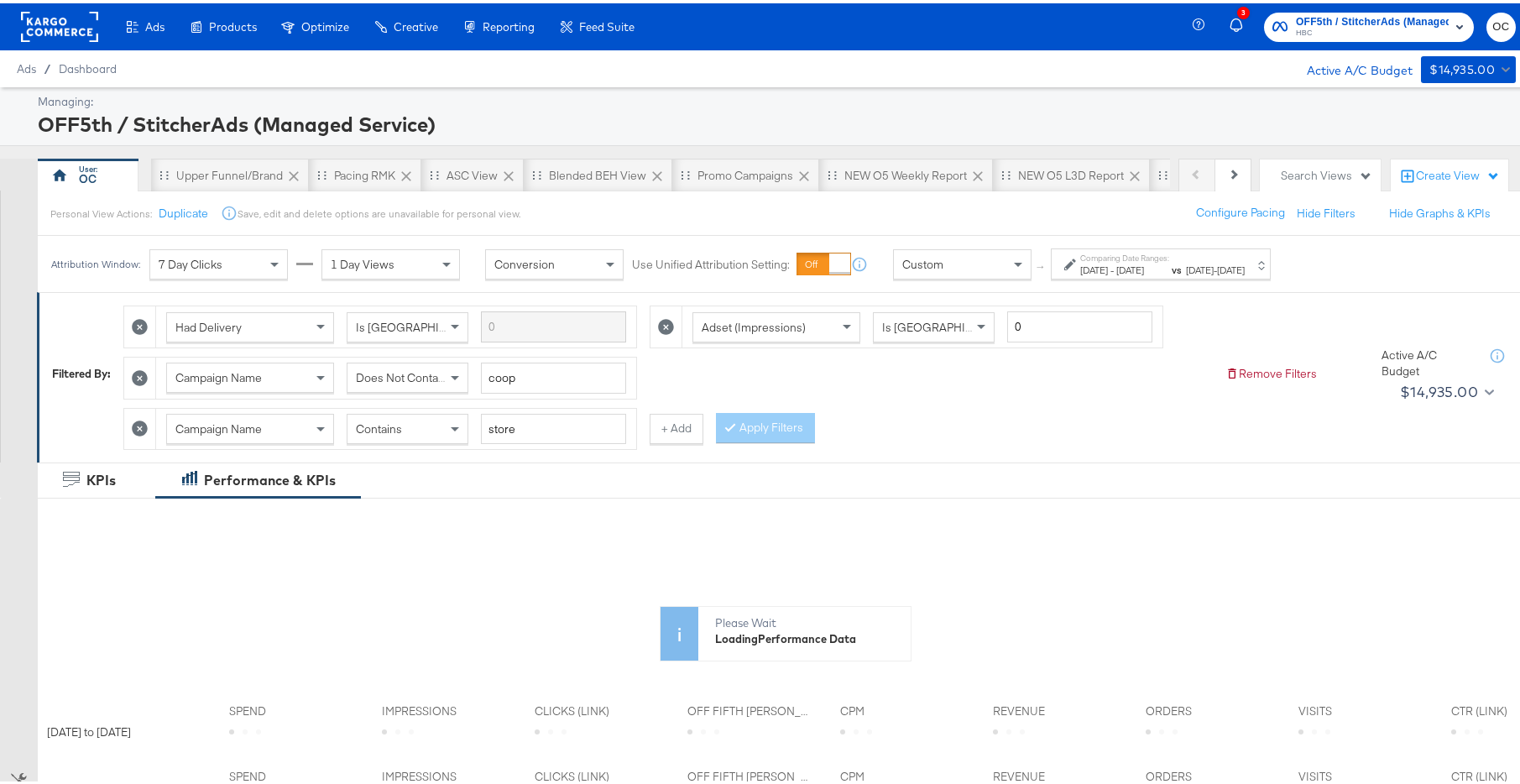
click at [932, 255] on span "Custom" at bounding box center [923, 261] width 41 height 15
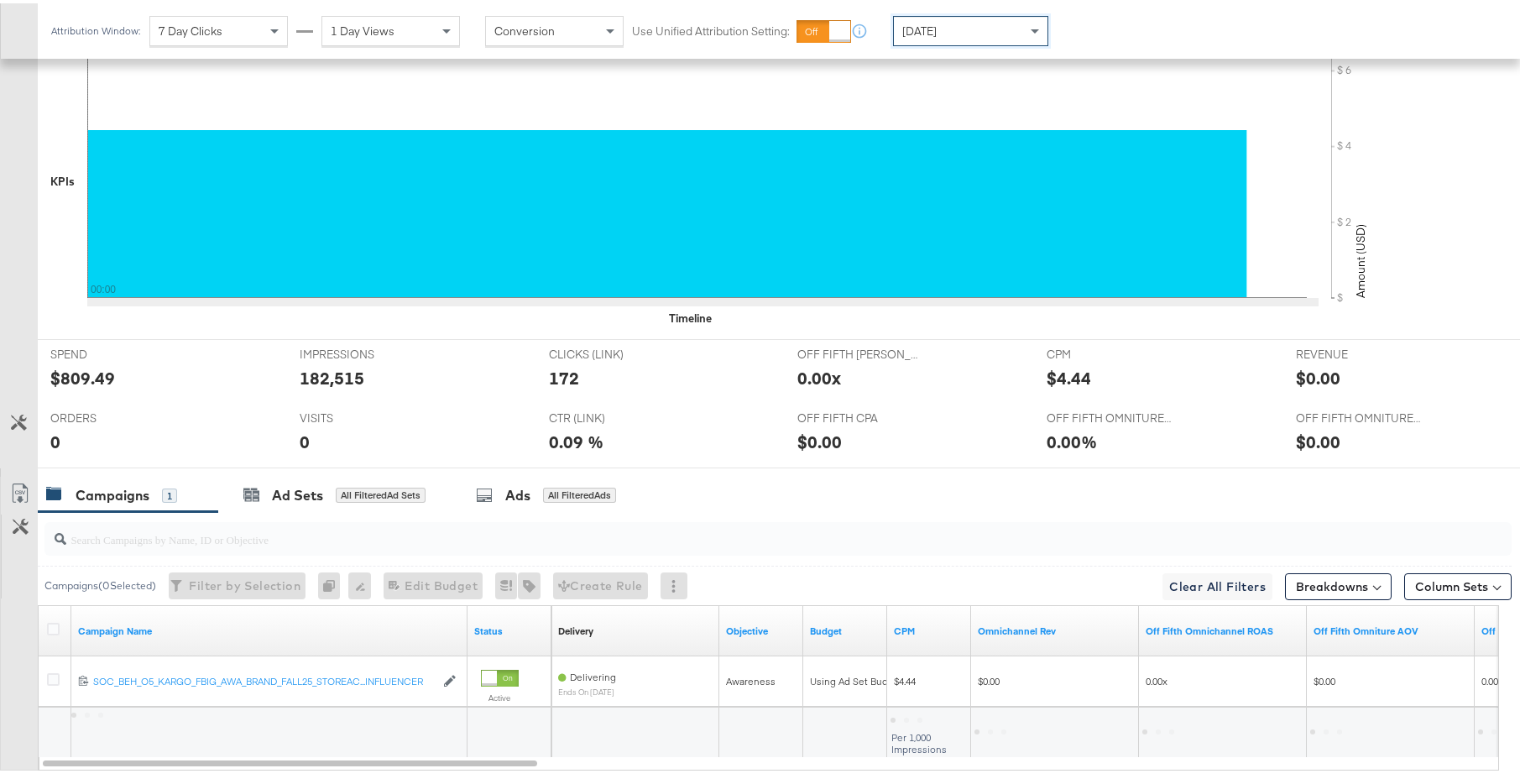
scroll to position [592, 0]
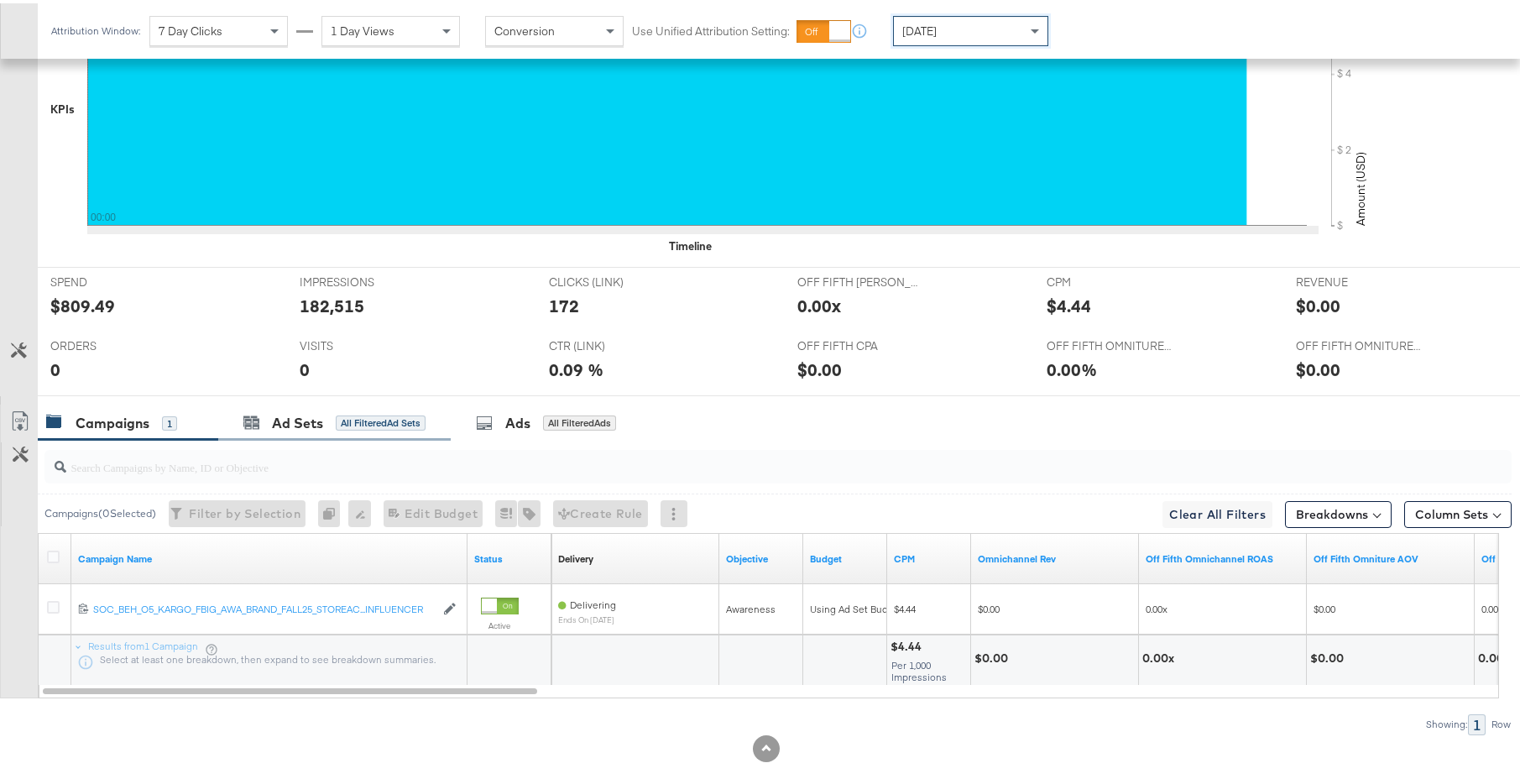
click at [383, 432] on div "Ad Sets All Filtered Ad Sets" at bounding box center [335, 420] width 232 height 37
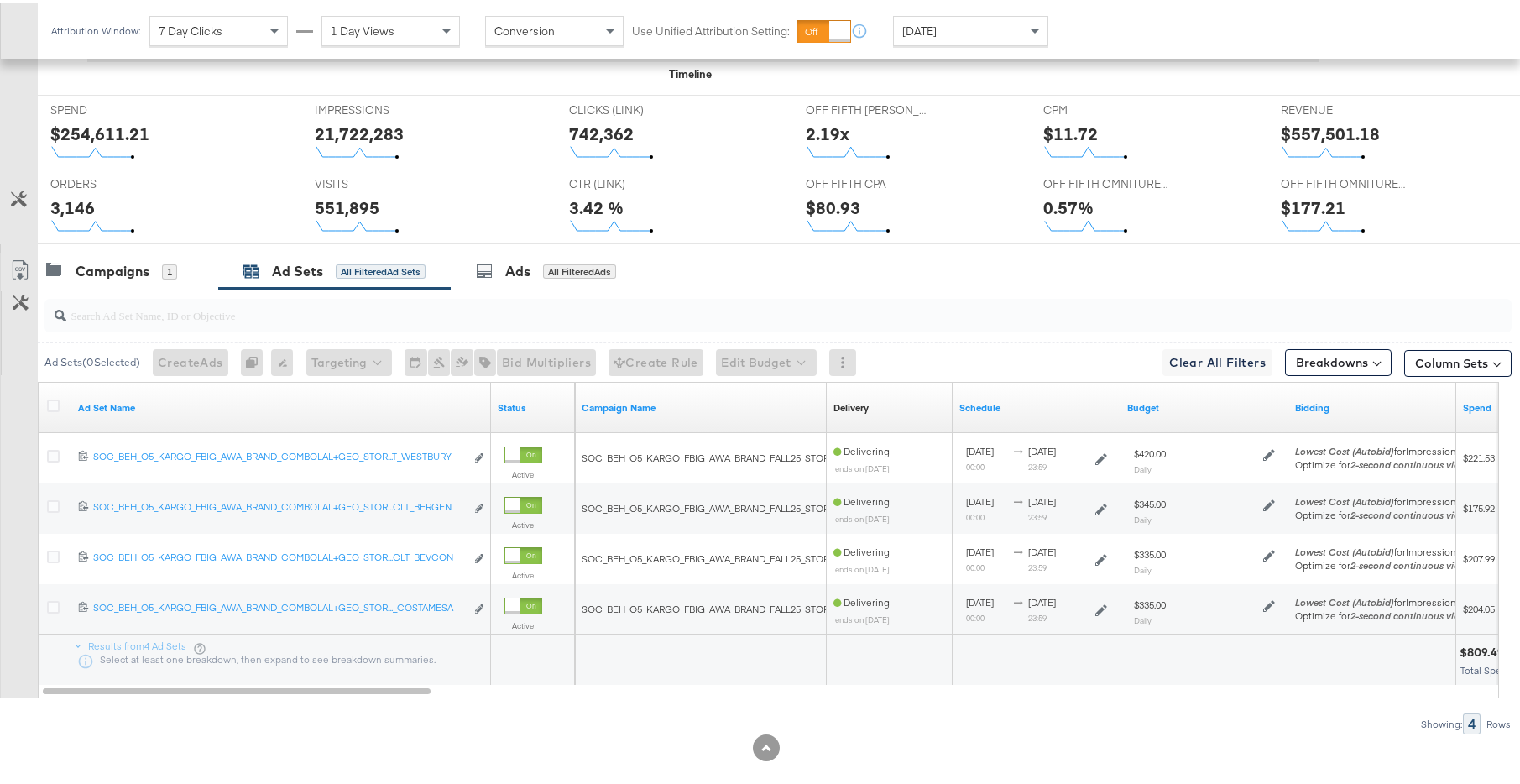
scroll to position [784, 0]
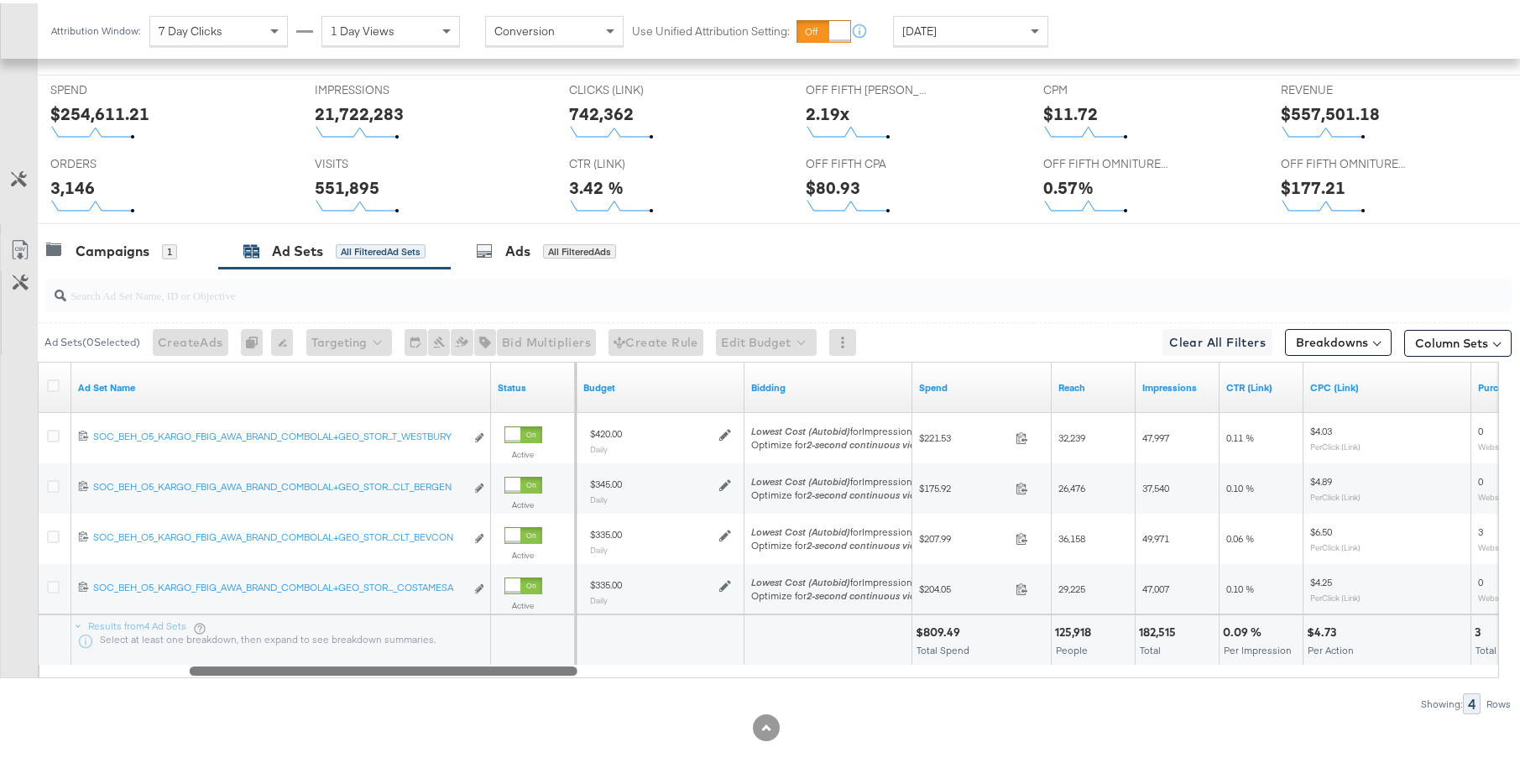
drag, startPoint x: 415, startPoint y: 672, endPoint x: 561, endPoint y: 679, distance: 146.2
click at [561, 679] on div "Ad Sets ( 0 Selected) Create Ads At least one ad set must be selected 0 Rename …" at bounding box center [756, 488] width 1513 height 446
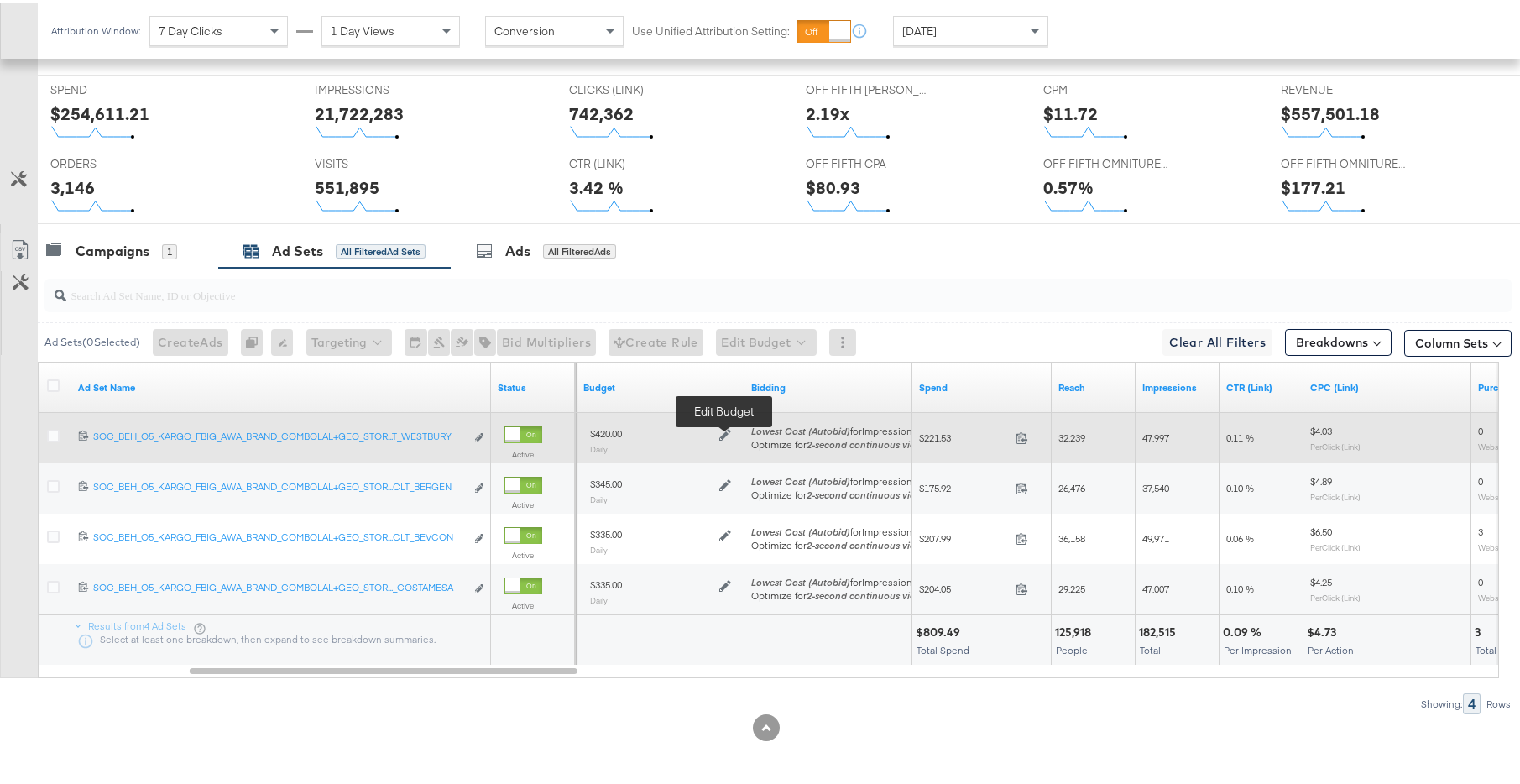
click at [728, 430] on icon at bounding box center [725, 431] width 12 height 12
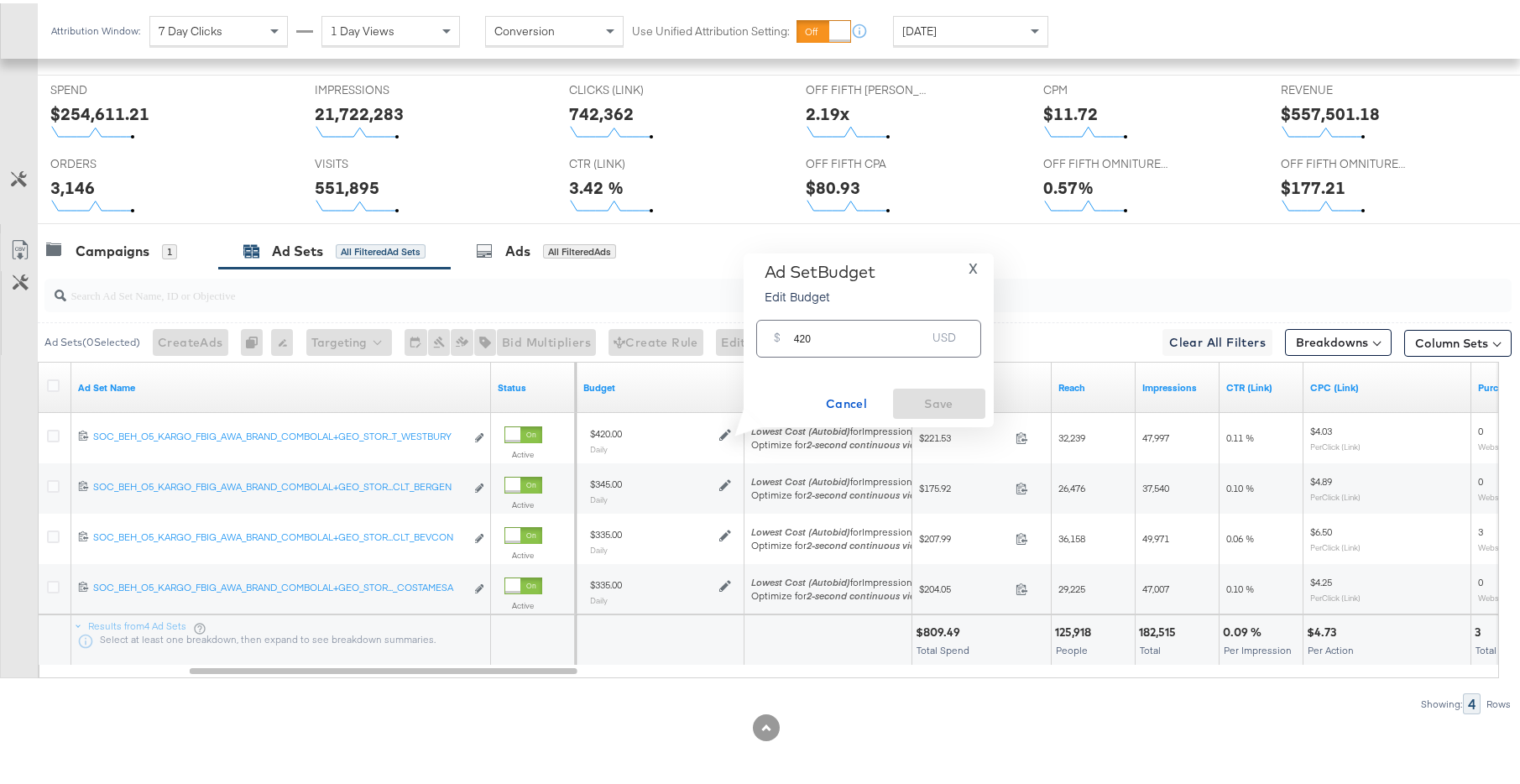
click at [803, 335] on input "420" at bounding box center [861, 328] width 133 height 37
type input "430"
click at [940, 391] on span "Save" at bounding box center [939, 401] width 79 height 21
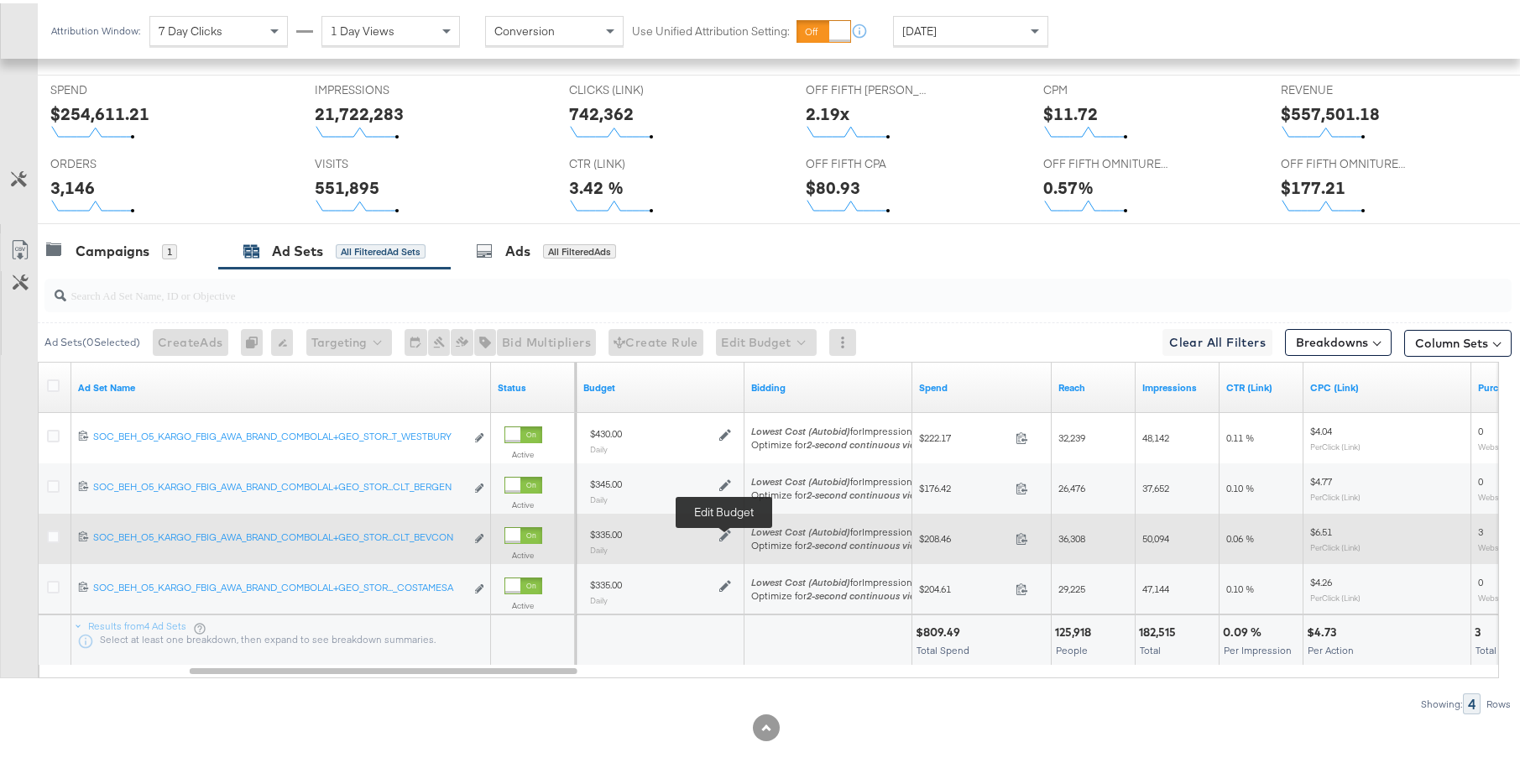
click at [726, 534] on icon at bounding box center [725, 532] width 12 height 12
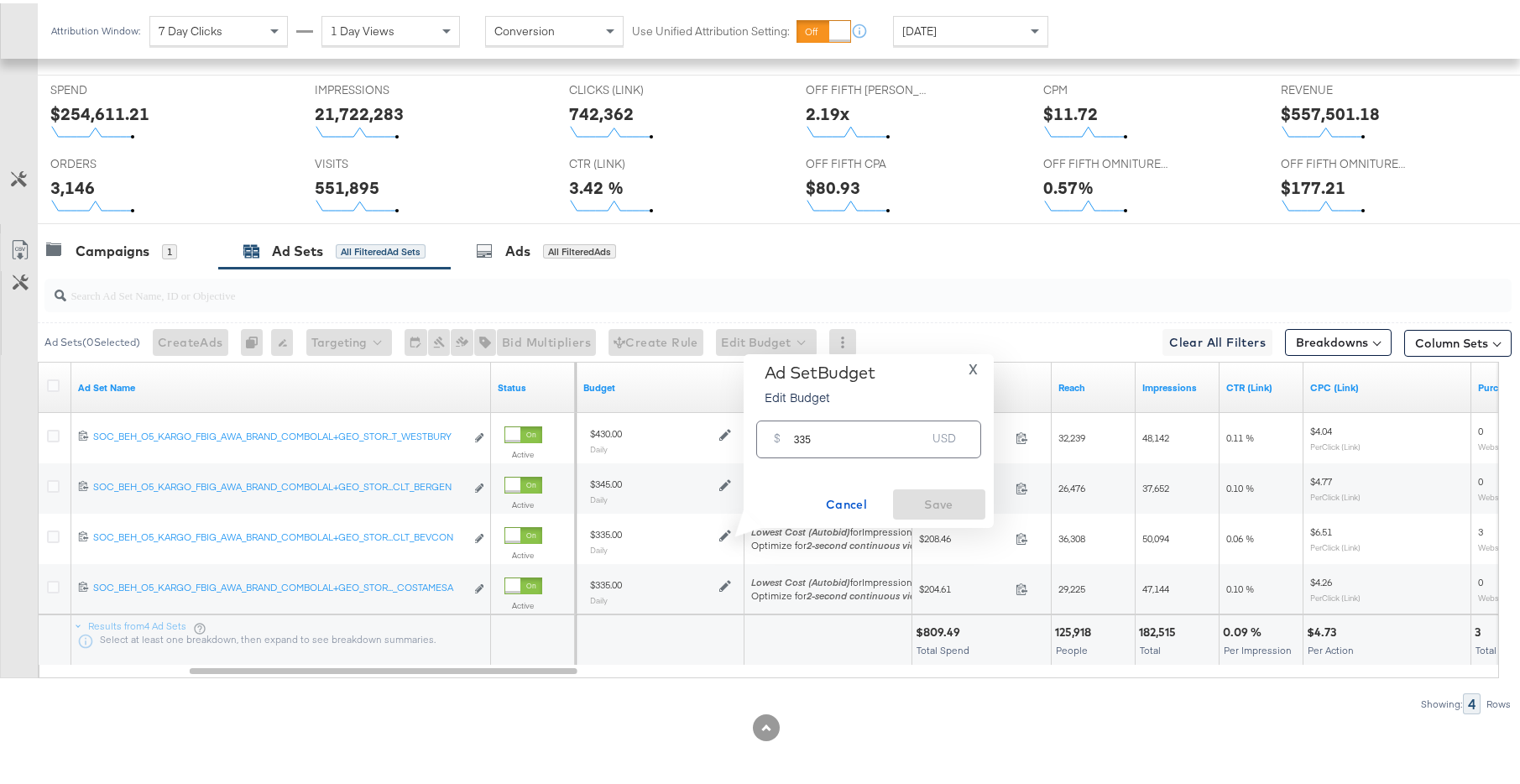
click at [806, 436] on input "335" at bounding box center [861, 429] width 133 height 37
type input "325"
click at [941, 501] on span "Save" at bounding box center [939, 501] width 79 height 21
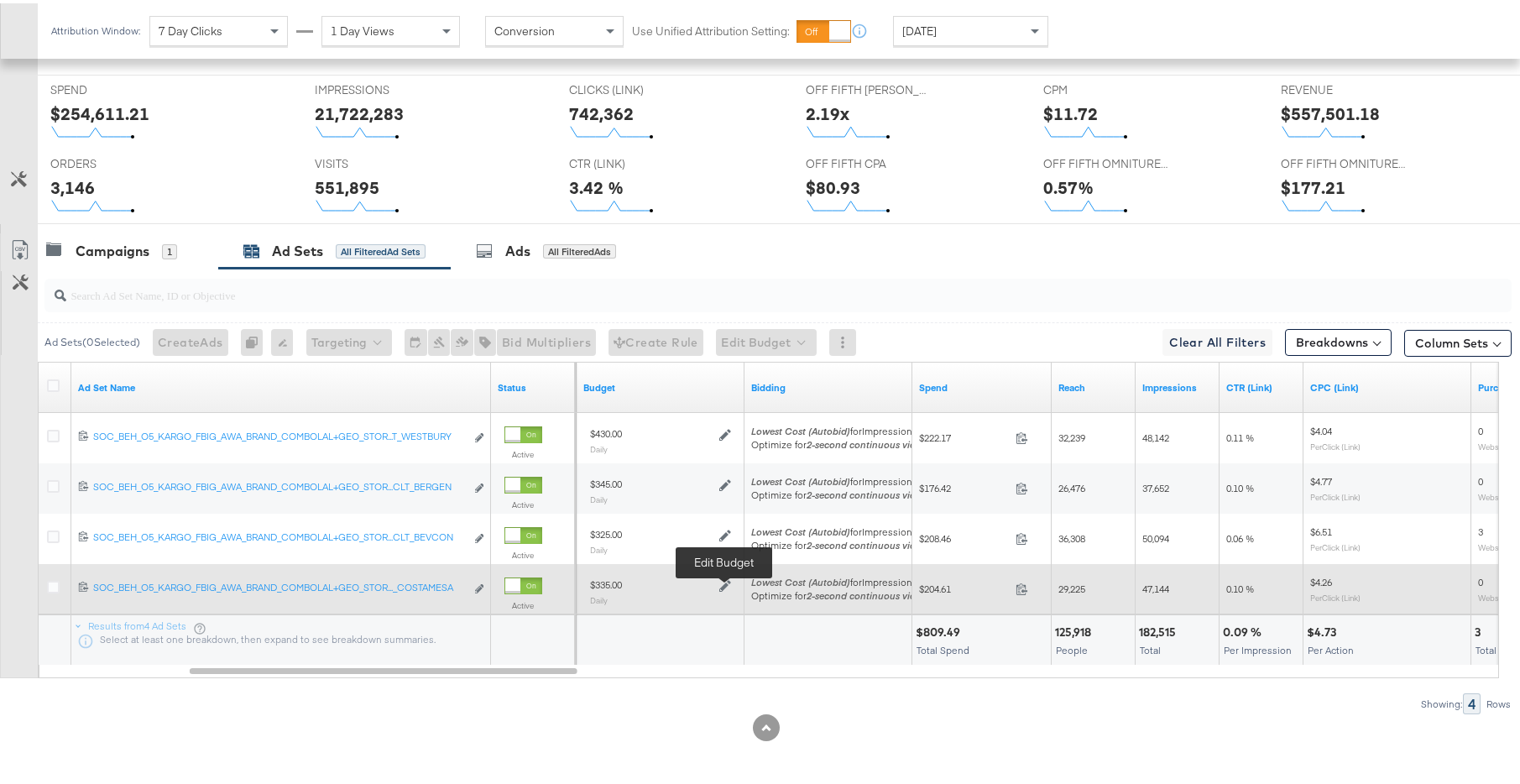
click at [727, 580] on icon at bounding box center [725, 582] width 12 height 12
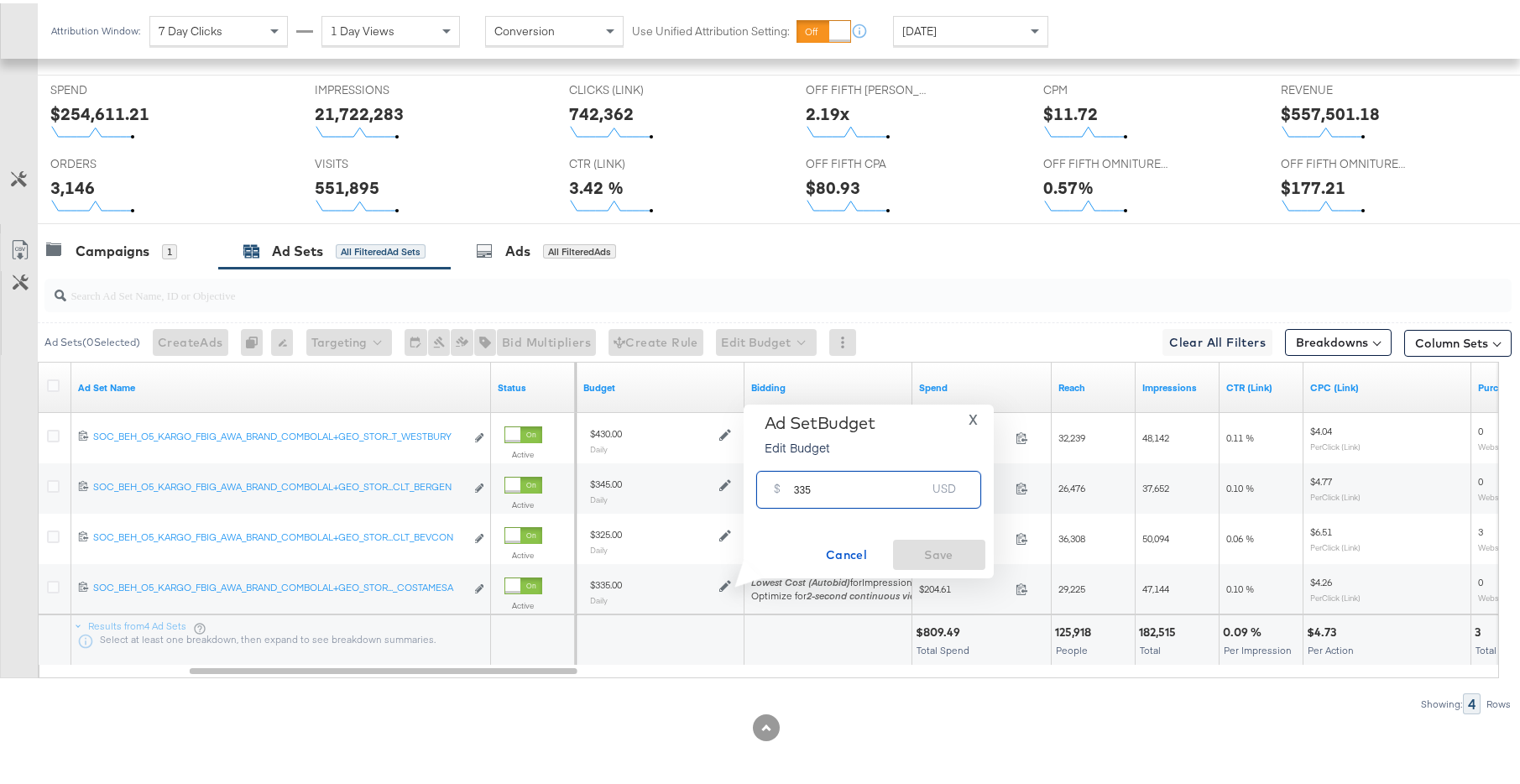
drag, startPoint x: 798, startPoint y: 487, endPoint x: 819, endPoint y: 488, distance: 21.0
click at [819, 488] on input "335" at bounding box center [861, 480] width 133 height 37
type input "320"
click at [922, 559] on span "Save" at bounding box center [939, 552] width 79 height 21
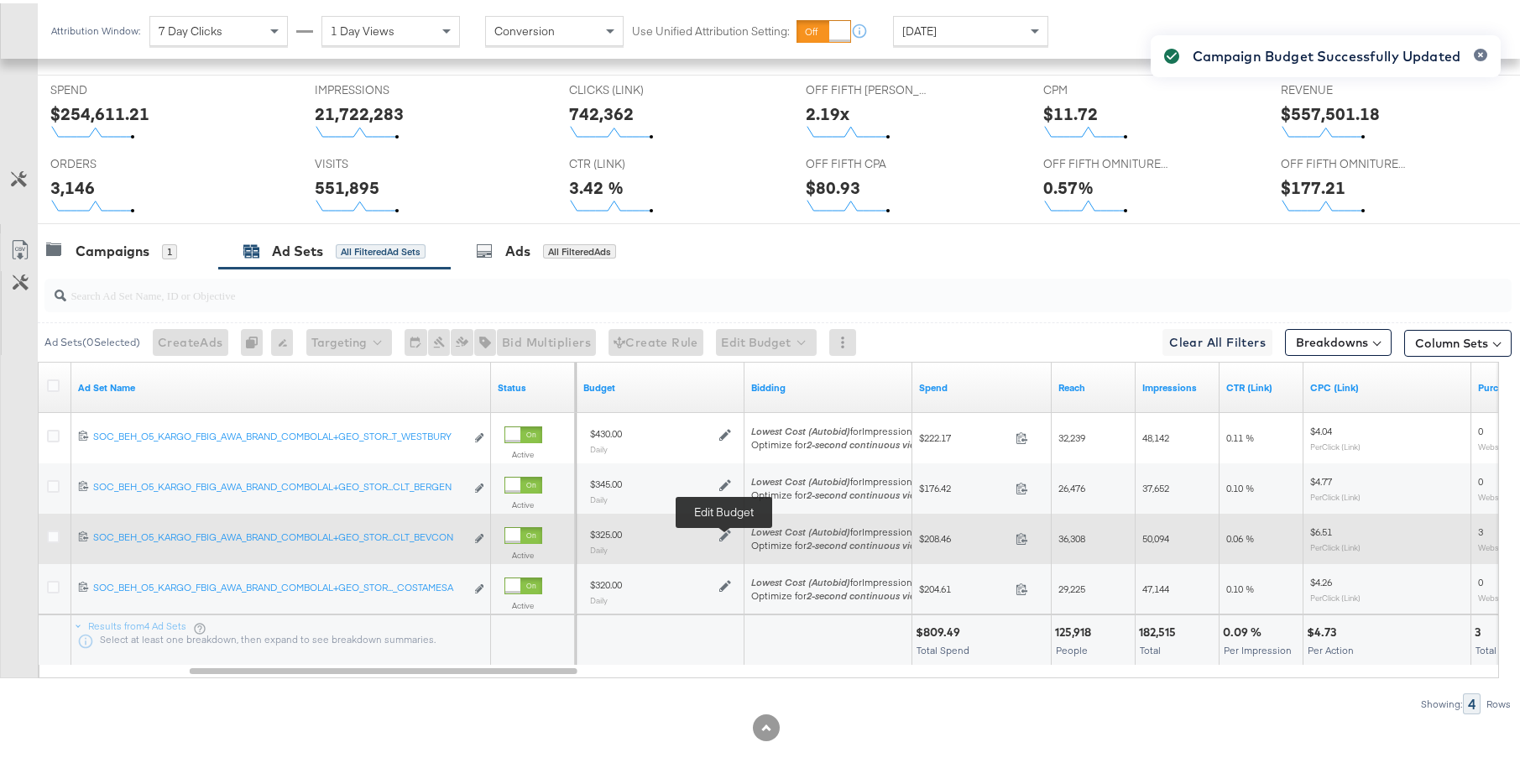
click at [727, 531] on icon at bounding box center [725, 532] width 12 height 12
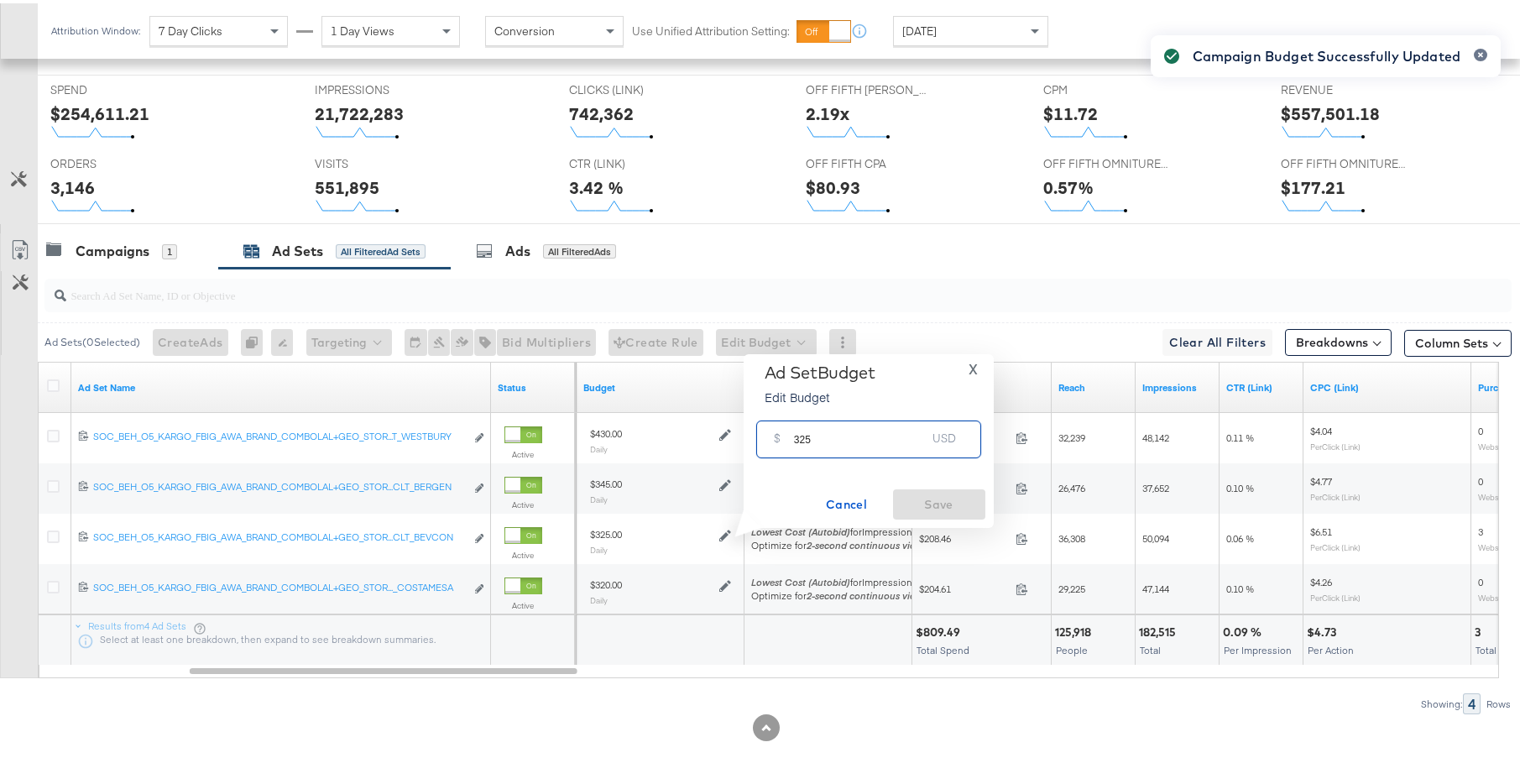
drag, startPoint x: 804, startPoint y: 435, endPoint x: 820, endPoint y: 439, distance: 16.5
click at [820, 439] on input "325" at bounding box center [861, 429] width 133 height 37
type input "320"
click at [946, 500] on span "Save" at bounding box center [939, 501] width 79 height 21
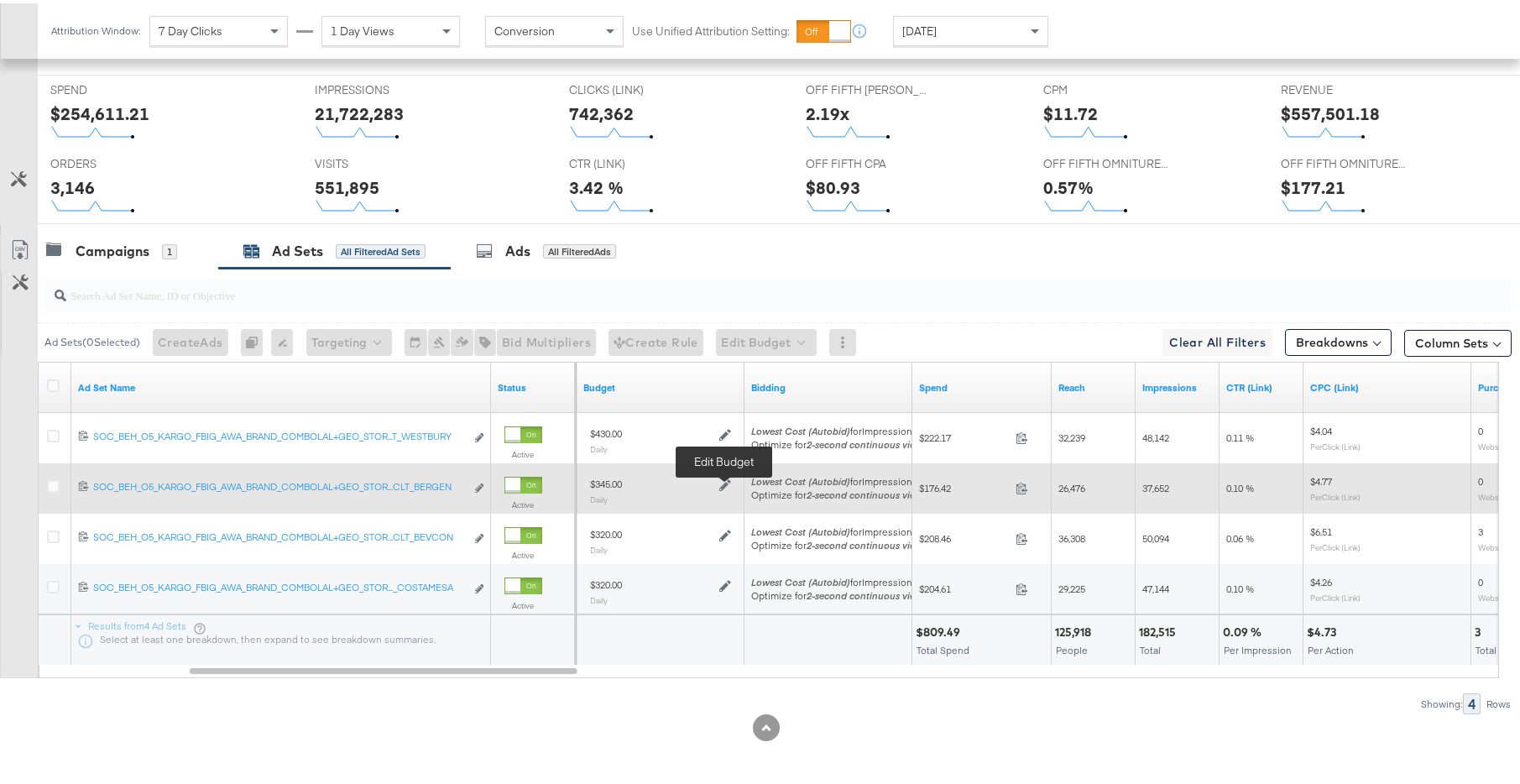
click at [725, 483] on icon at bounding box center [725, 481] width 12 height 12
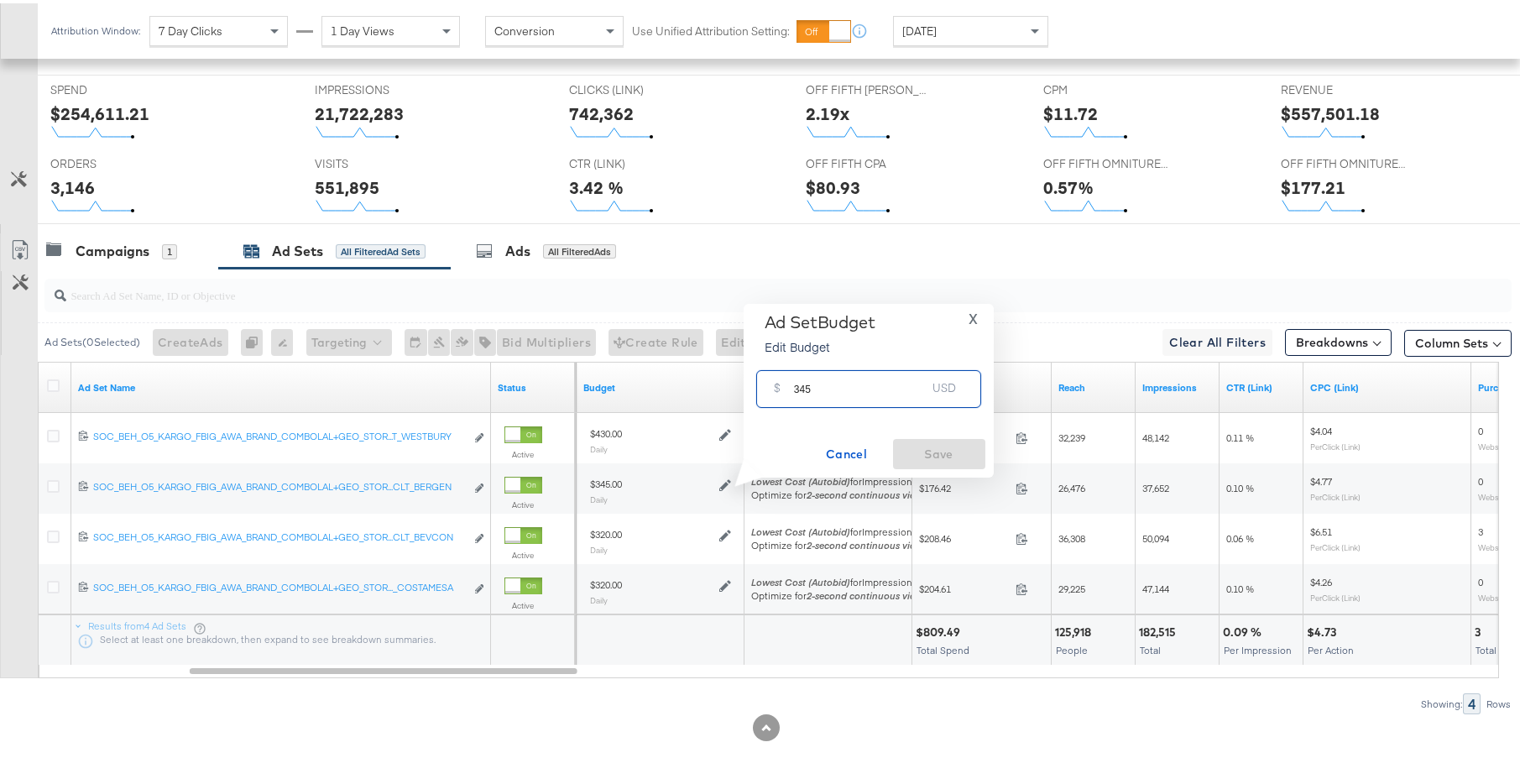
drag, startPoint x: 798, startPoint y: 389, endPoint x: 811, endPoint y: 389, distance: 13.0
click at [811, 389] on input "345" at bounding box center [861, 378] width 133 height 37
click at [806, 386] on input "345" at bounding box center [861, 378] width 133 height 37
click at [801, 385] on input "345" at bounding box center [861, 378] width 133 height 37
type input "315"
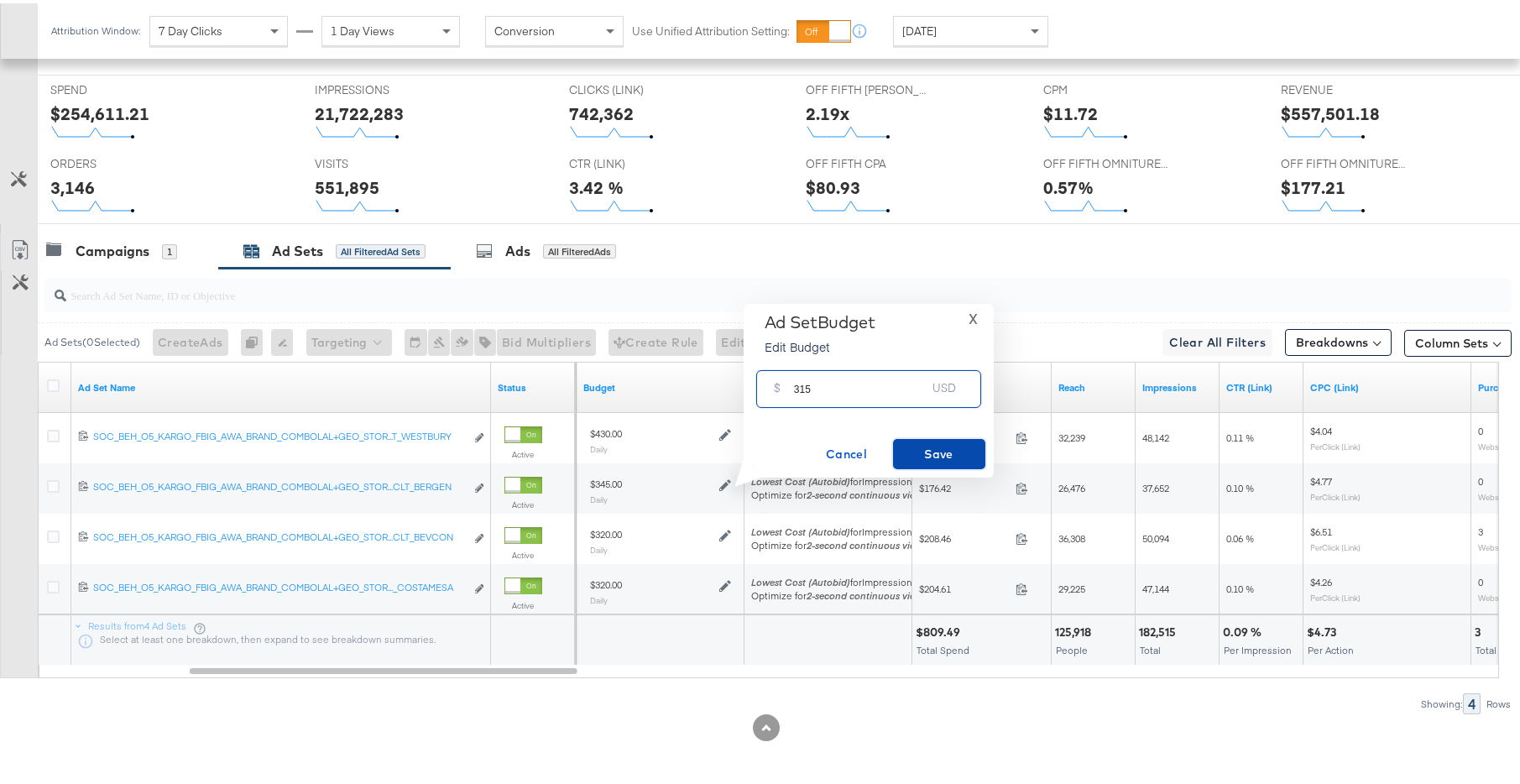
click at [933, 440] on span "Save" at bounding box center [939, 451] width 79 height 21
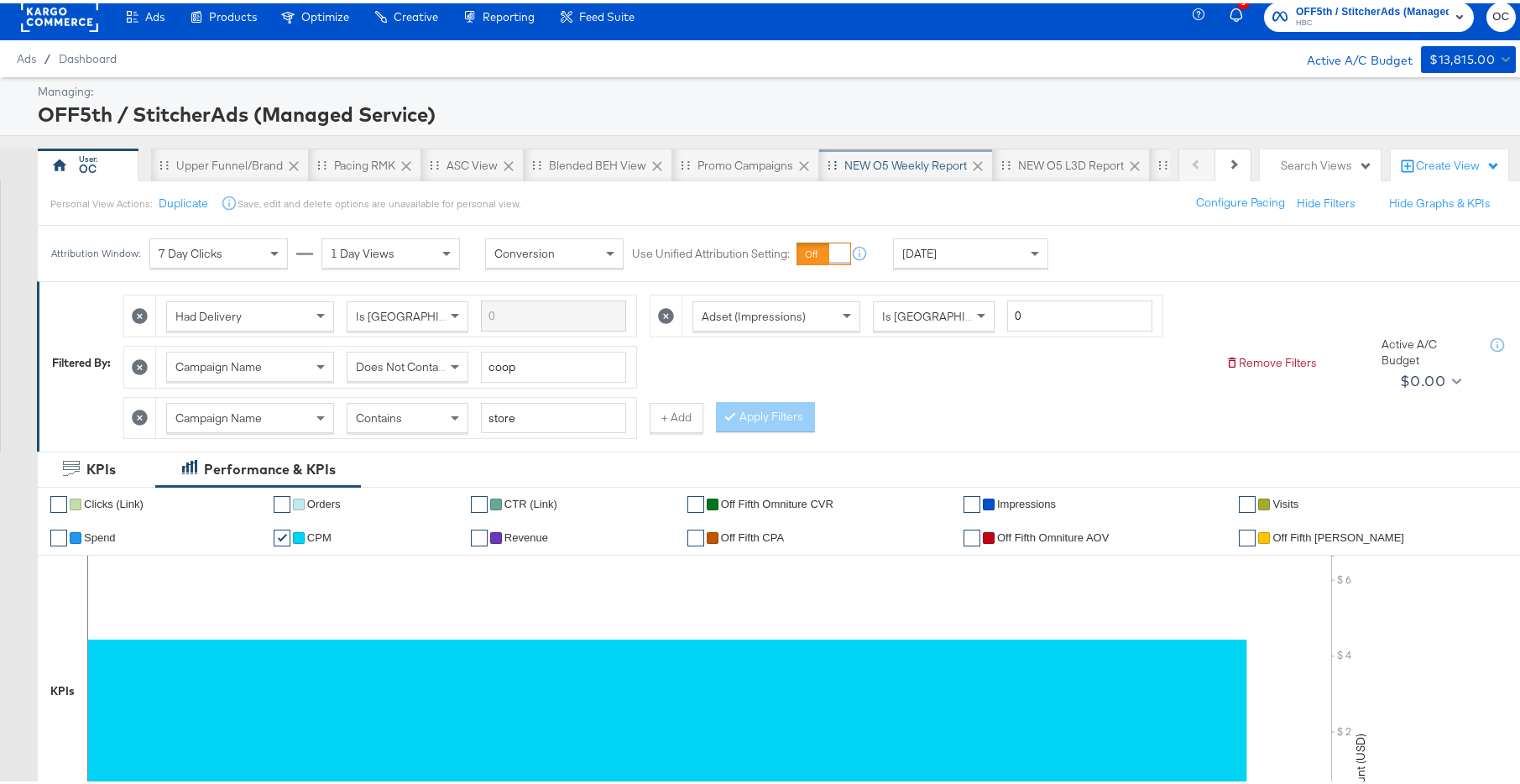
scroll to position [0, 0]
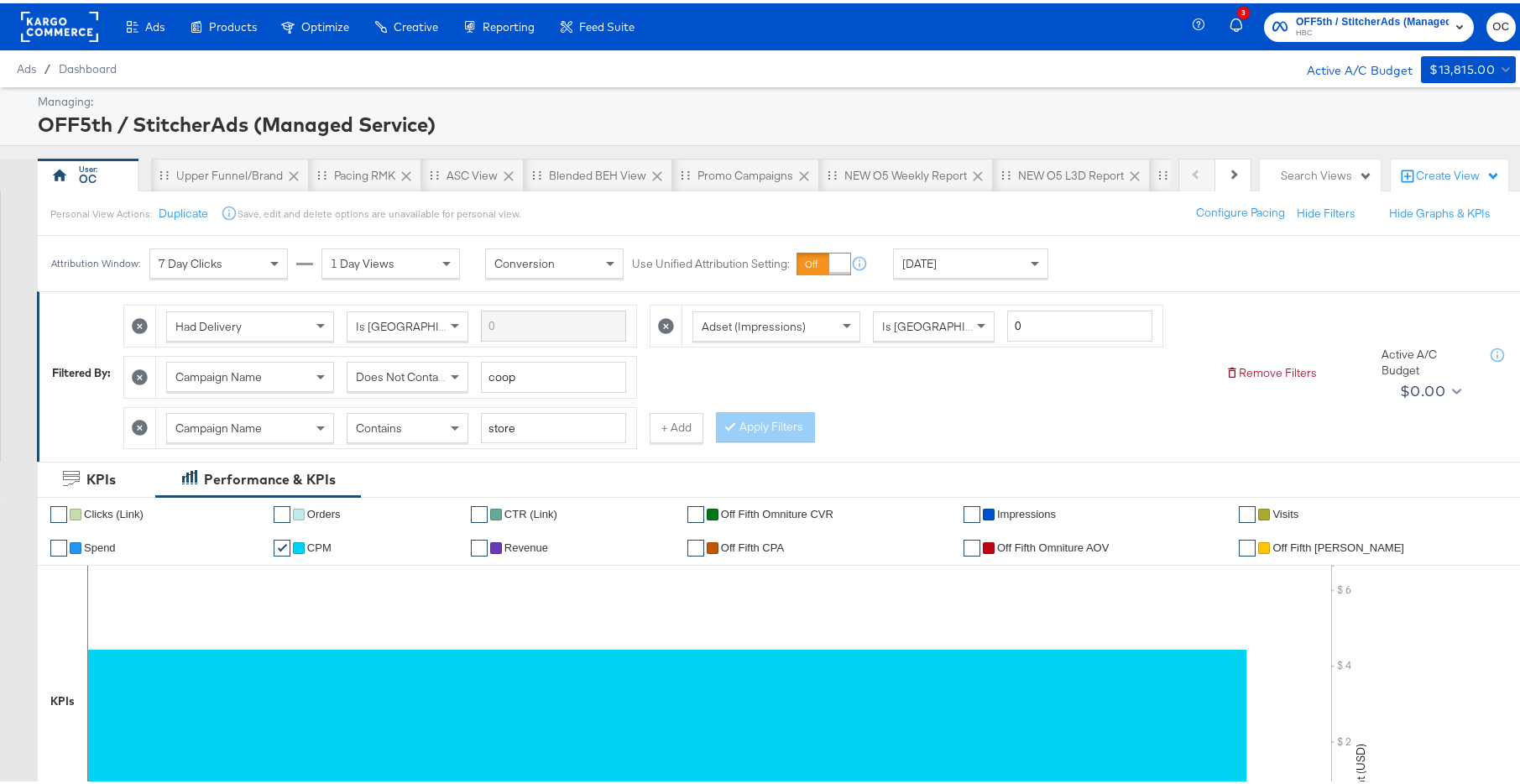
click at [75, 16] on rect at bounding box center [59, 23] width 77 height 30
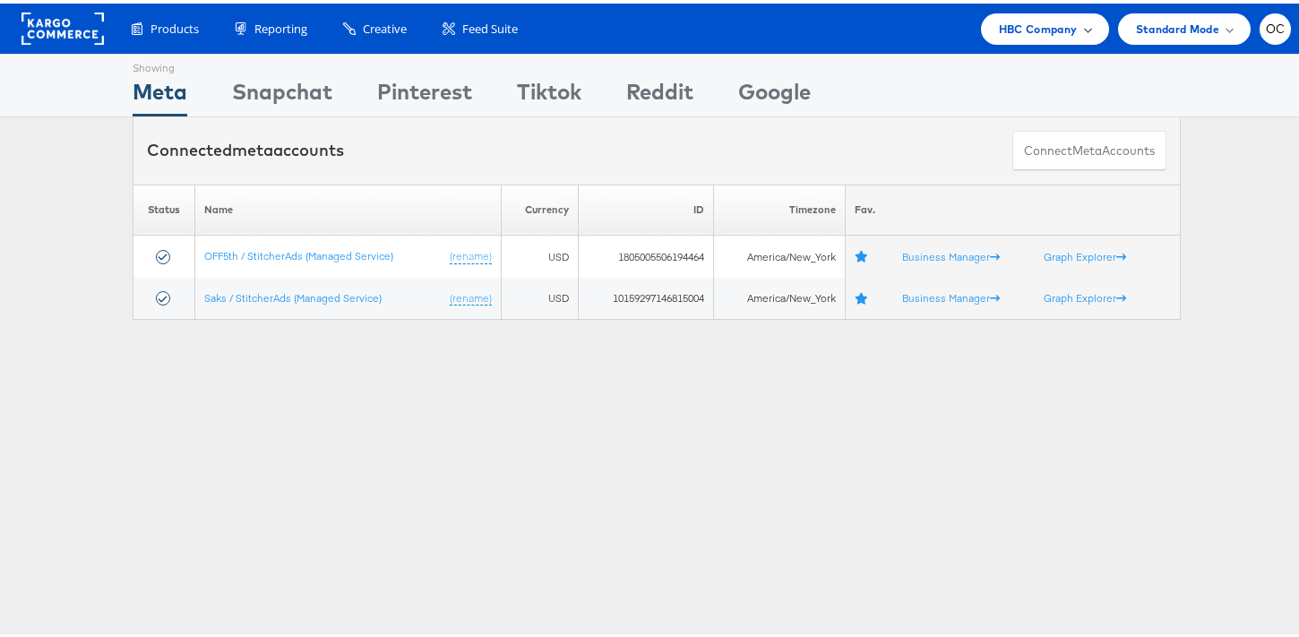
click at [1033, 20] on span "HBC Company" at bounding box center [1038, 25] width 79 height 19
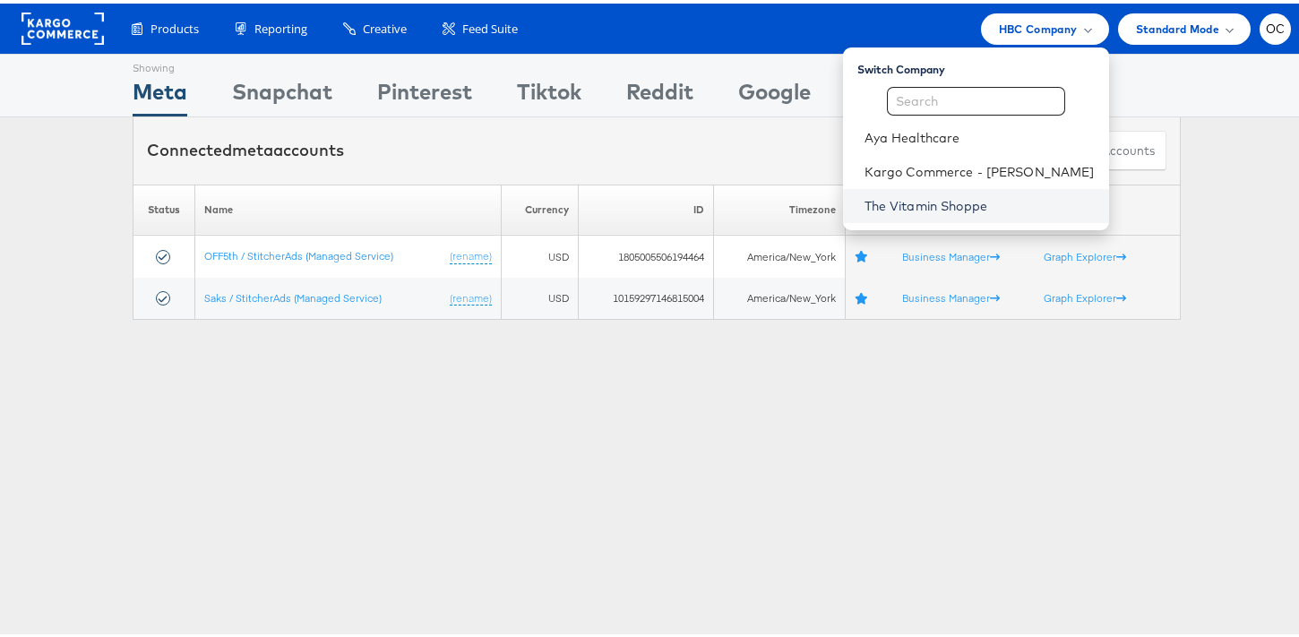
click at [922, 203] on link "The Vitamin Shoppe" at bounding box center [980, 203] width 230 height 18
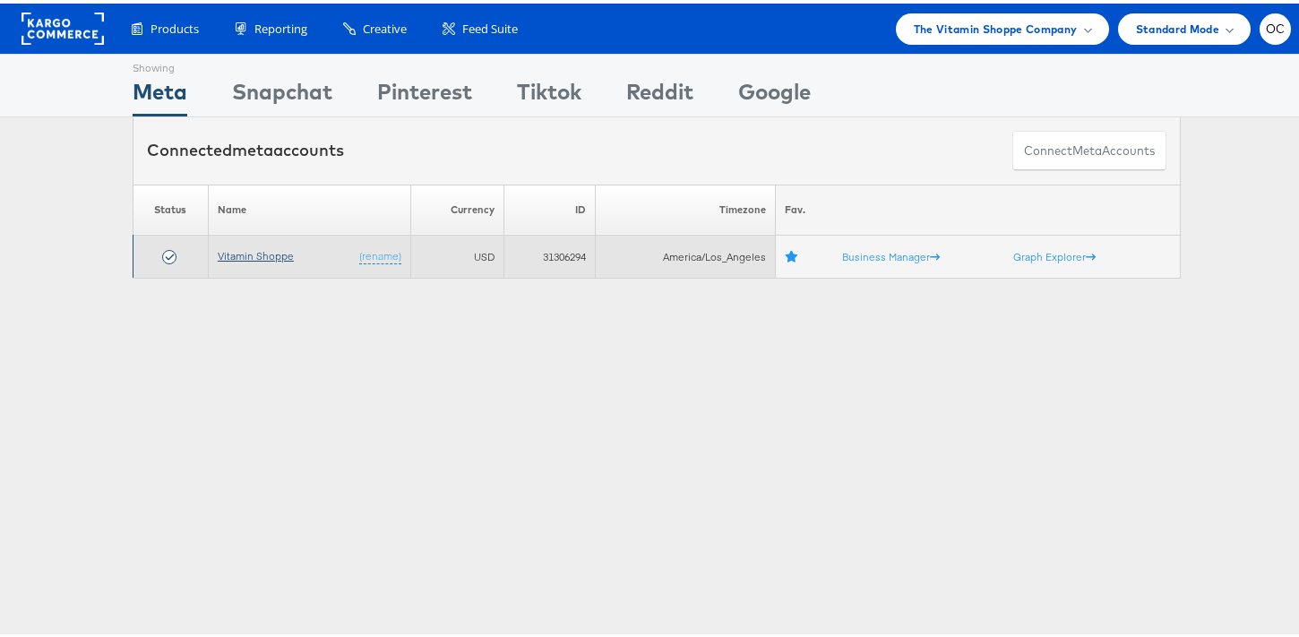
click at [262, 251] on link "Vitamin Shoppe" at bounding box center [256, 251] width 76 height 13
